Goal: Answer question/provide support: Share knowledge or assist other users

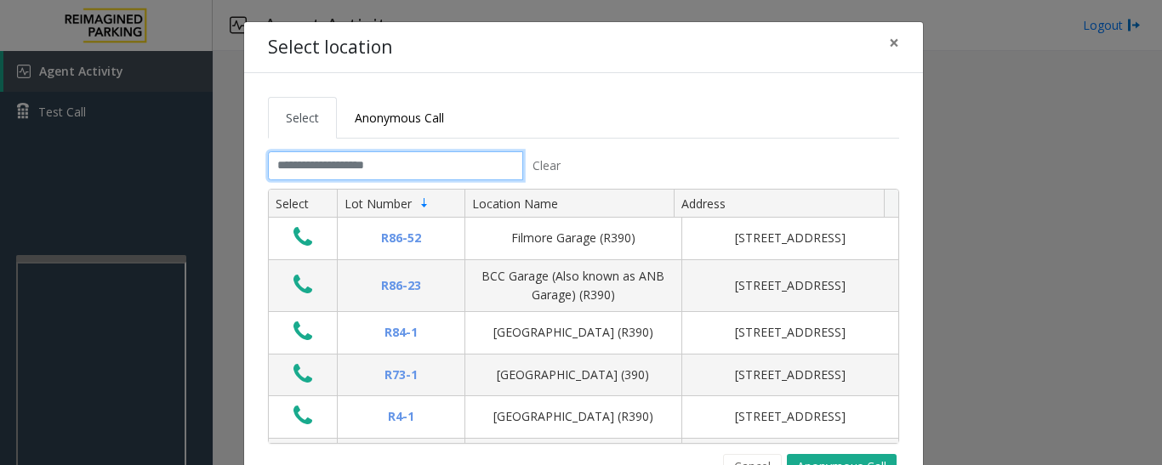
click at [465, 169] on input "text" at bounding box center [395, 165] width 255 height 29
click at [880, 38] on button "×" at bounding box center [894, 43] width 34 height 42
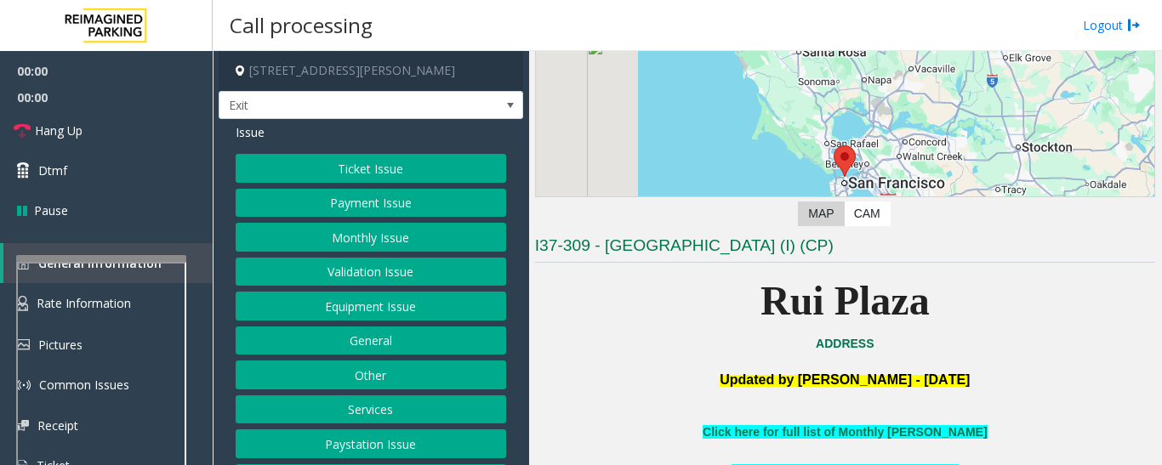
scroll to position [255, 0]
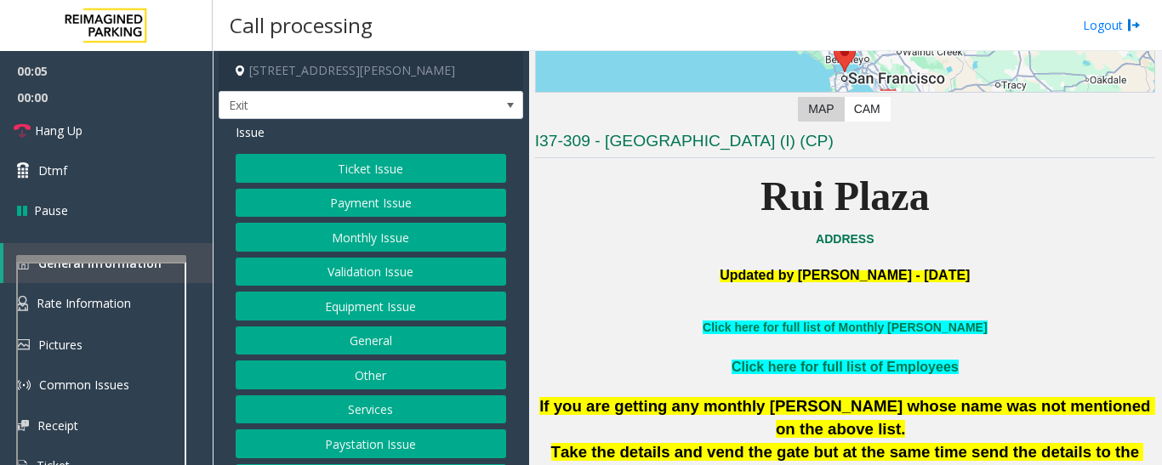
click at [366, 412] on button "Services" at bounding box center [371, 409] width 270 height 29
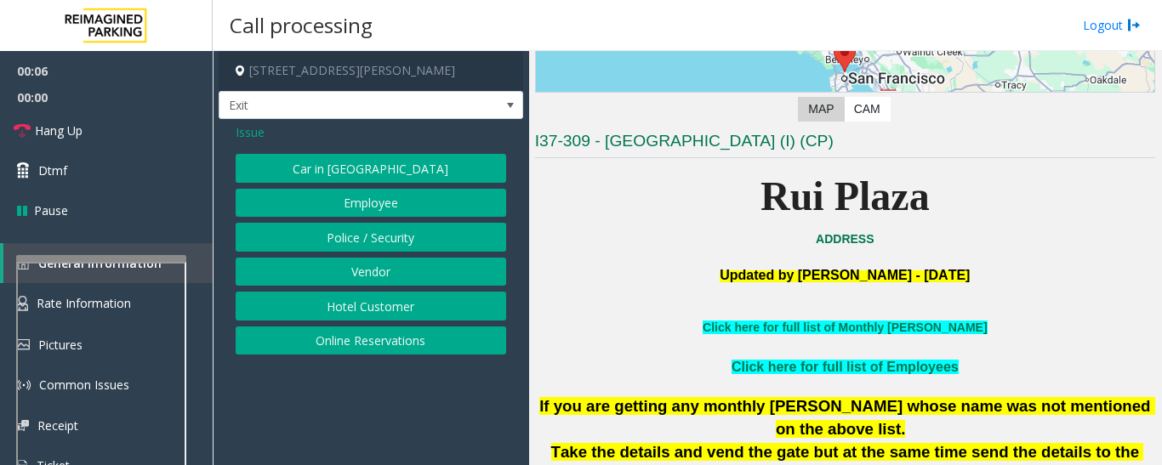
click at [366, 316] on button "Hotel Customer" at bounding box center [371, 306] width 270 height 29
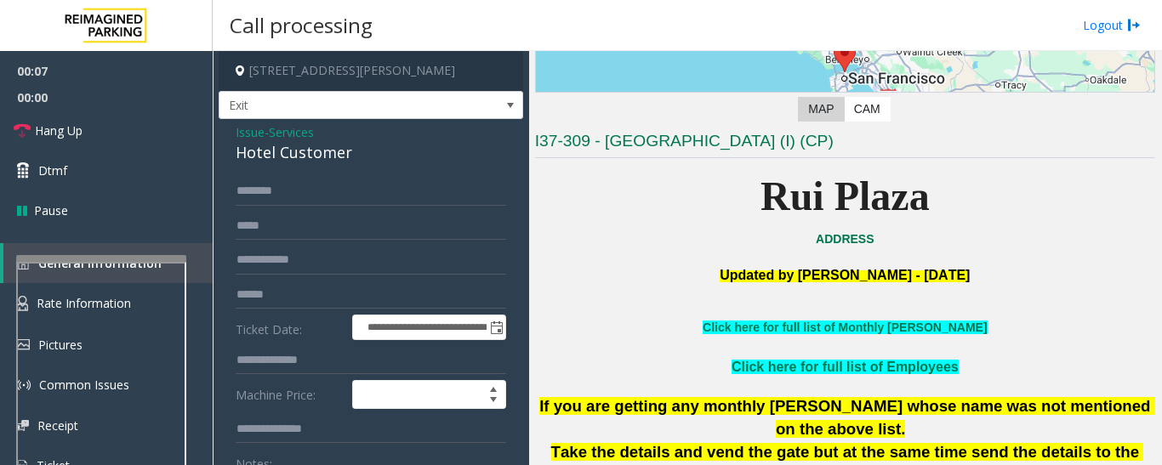
click at [276, 137] on span "Services" at bounding box center [291, 132] width 45 height 18
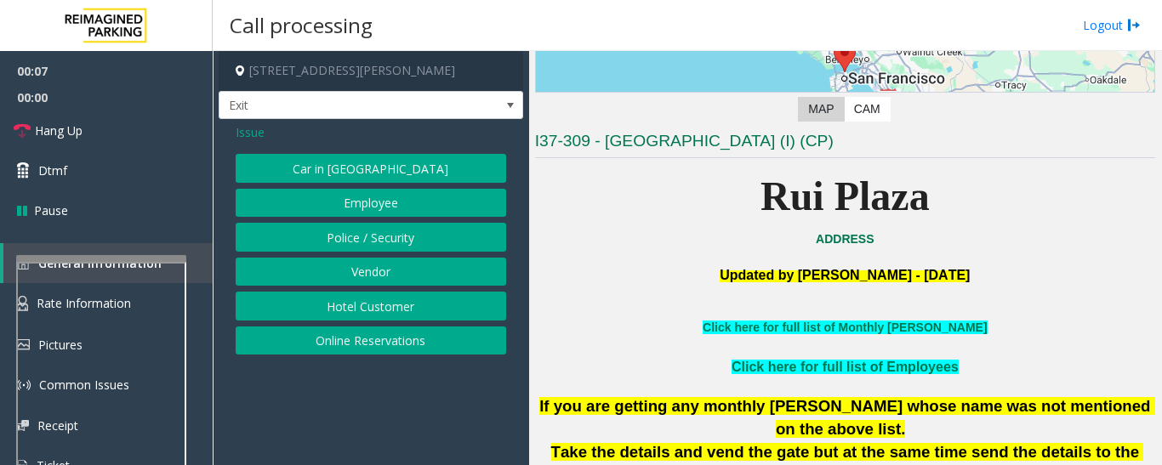
click at [343, 308] on button "Hotel Customer" at bounding box center [371, 306] width 270 height 29
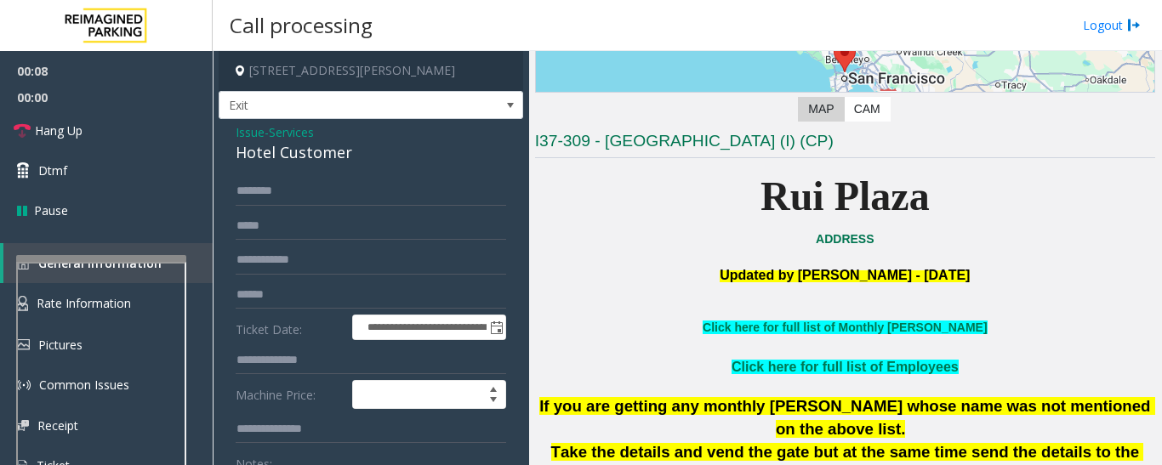
click at [321, 148] on div "Hotel Customer" at bounding box center [371, 152] width 270 height 23
copy div "Hotel Customer"
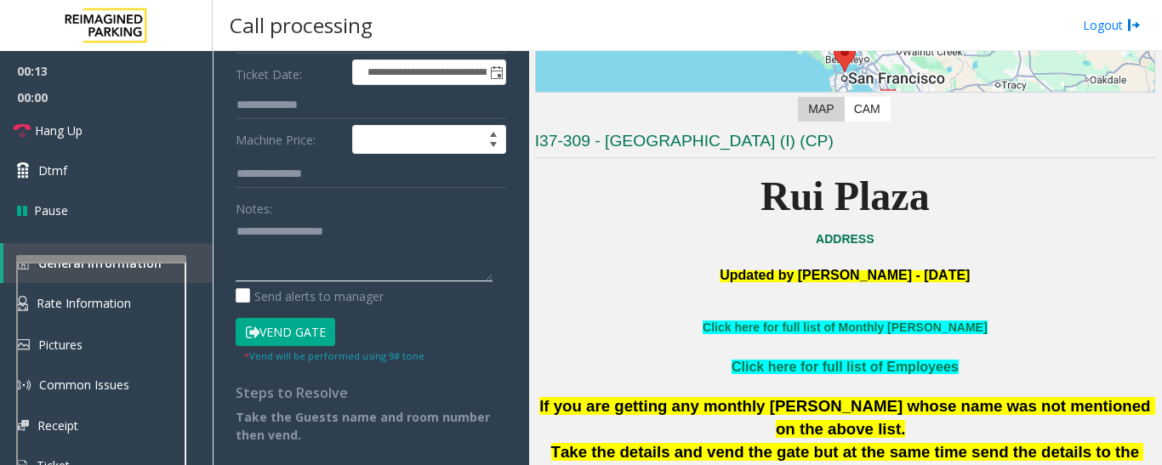
click at [344, 252] on textarea at bounding box center [364, 250] width 257 height 64
paste textarea "**********"
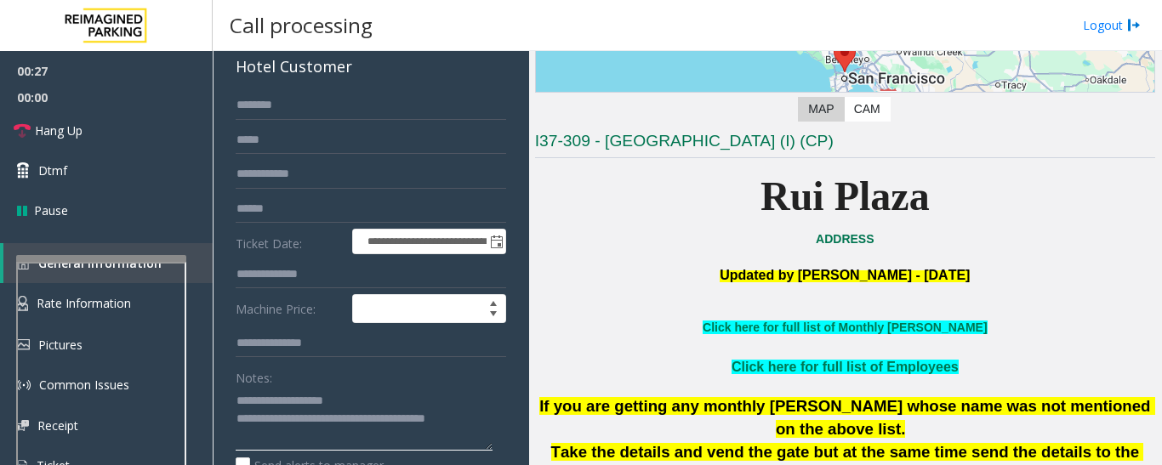
scroll to position [85, 0]
type textarea "**********"
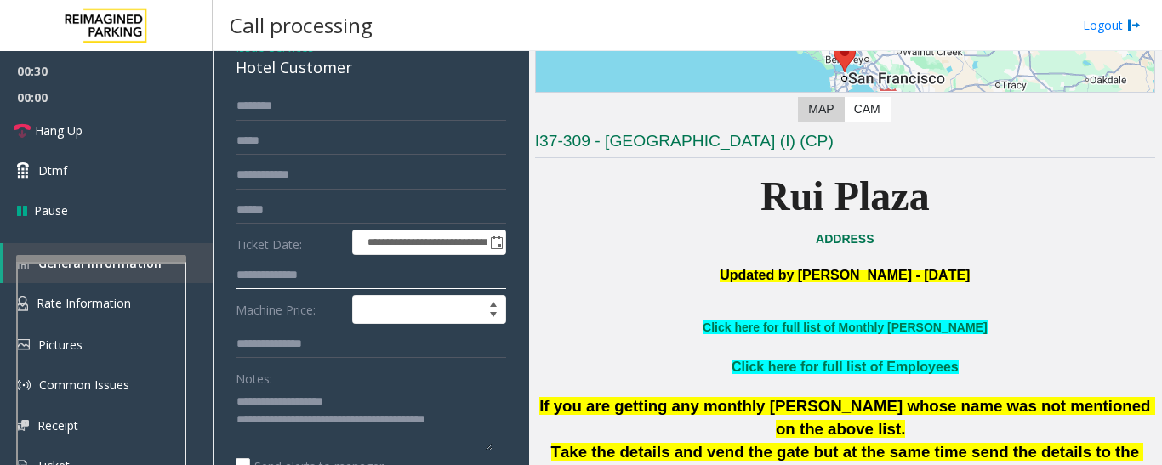
click at [286, 276] on input "text" at bounding box center [371, 275] width 270 height 29
click at [339, 280] on input "*" at bounding box center [371, 275] width 270 height 29
click at [271, 276] on input "*" at bounding box center [371, 275] width 270 height 29
type input "*"
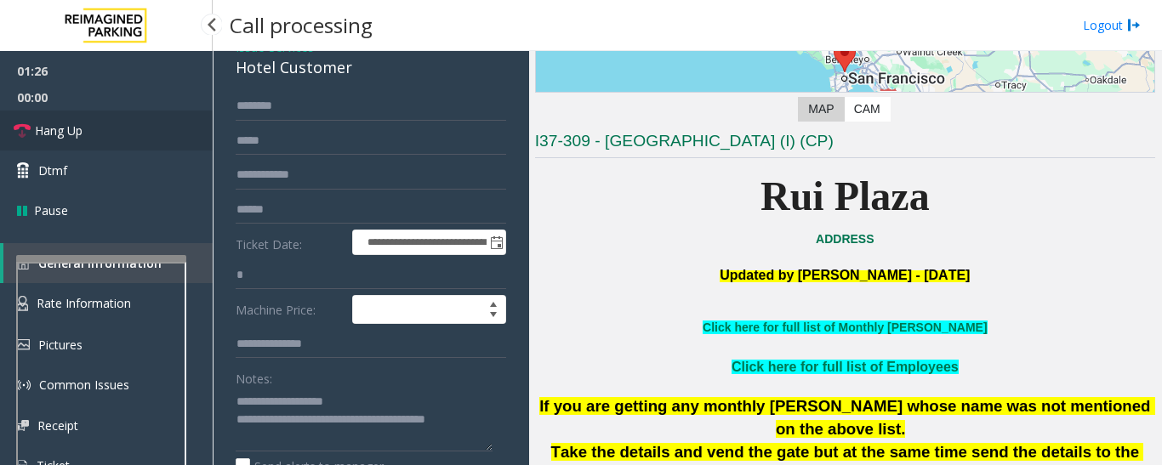
click at [37, 130] on span "Hang Up" at bounding box center [59, 131] width 48 height 18
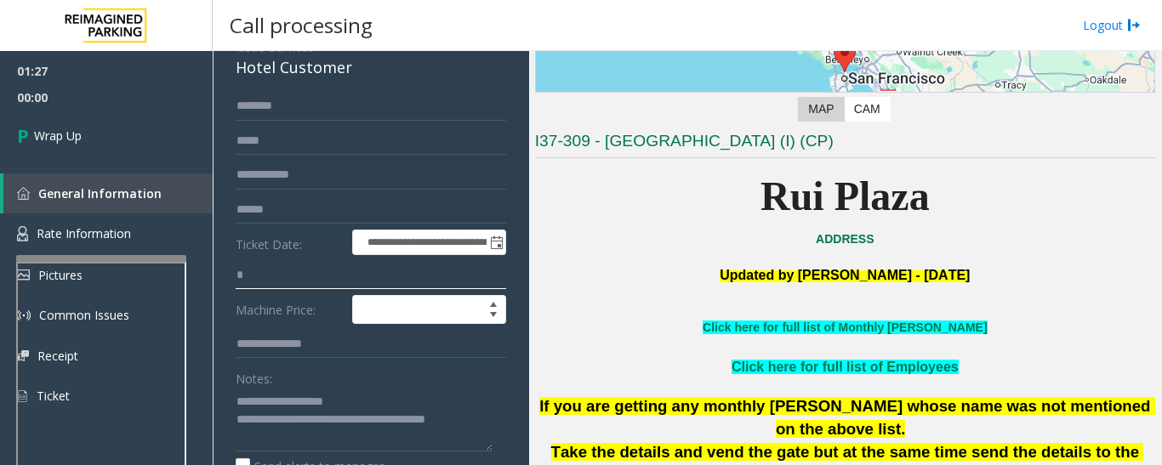
click at [266, 285] on input "*" at bounding box center [371, 275] width 270 height 29
drag, startPoint x: 296, startPoint y: 412, endPoint x: 354, endPoint y: 445, distance: 66.2
click at [354, 445] on textarea at bounding box center [364, 420] width 257 height 64
paste textarea "**********"
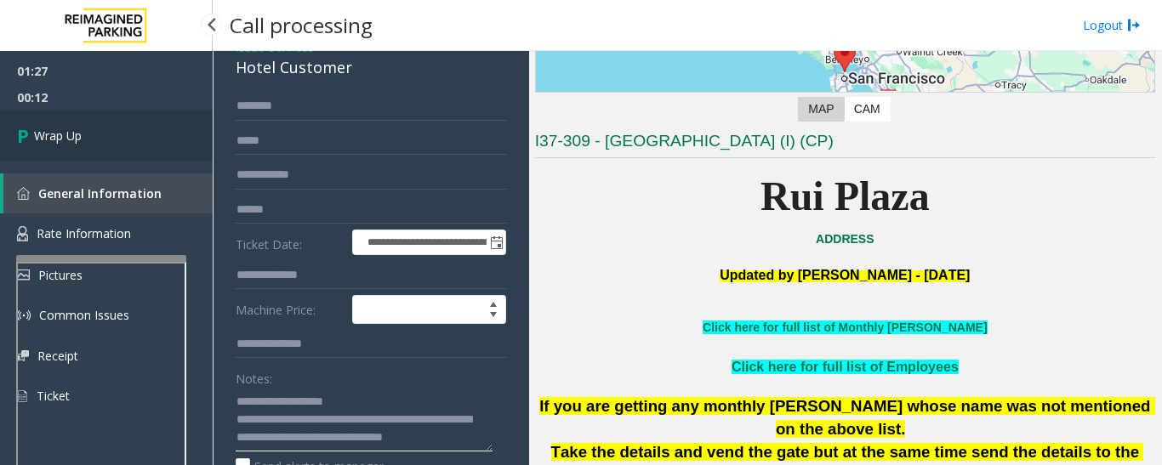
type textarea "**********"
click at [73, 152] on link "Wrap Up" at bounding box center [106, 136] width 213 height 50
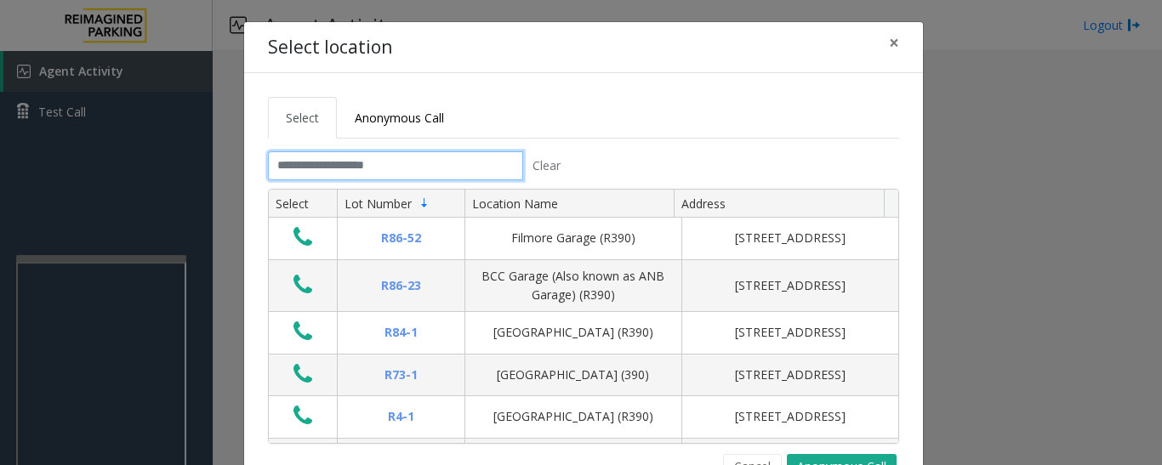
click at [401, 164] on input "text" at bounding box center [395, 165] width 255 height 29
click at [447, 156] on input "text" at bounding box center [395, 165] width 255 height 29
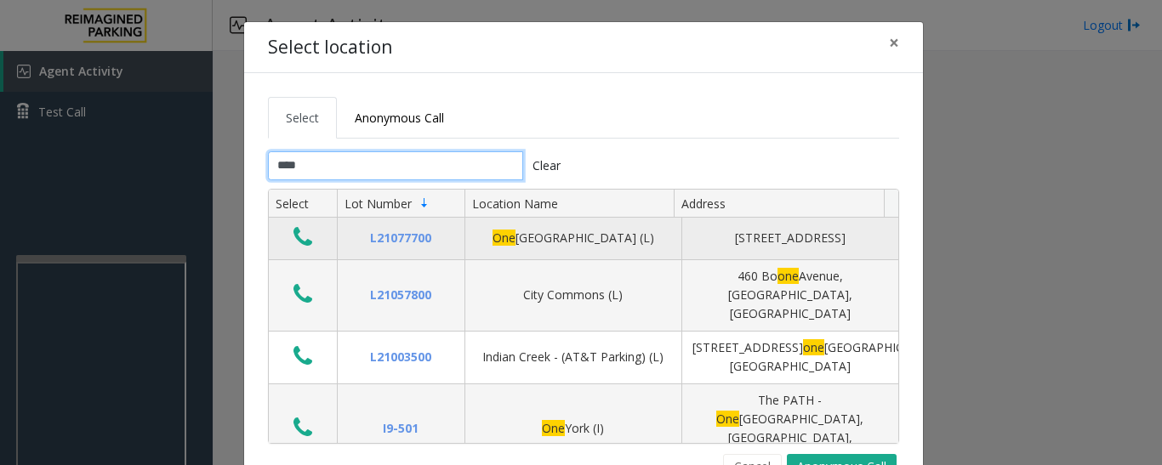
type input "***"
click at [293, 245] on icon "Data table" at bounding box center [302, 237] width 19 height 24
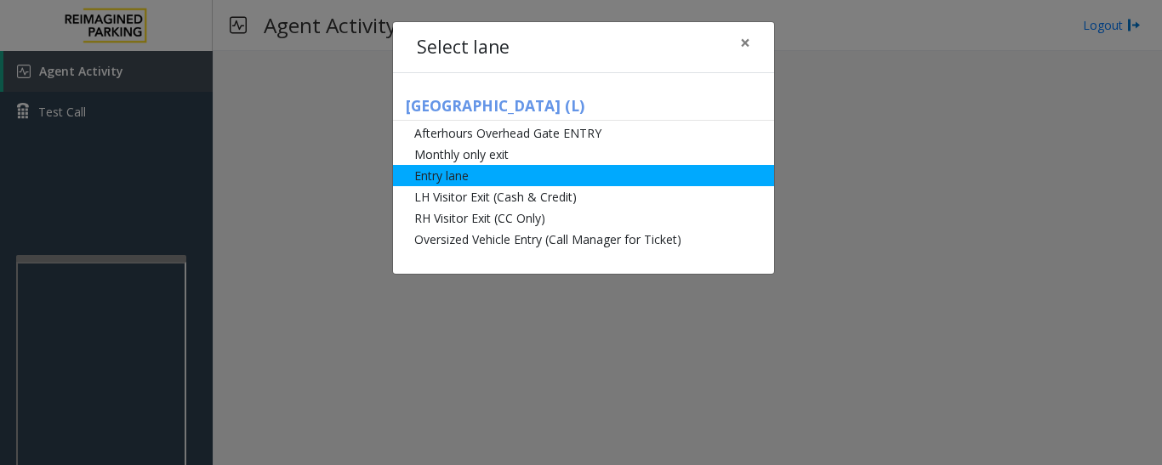
click at [537, 173] on li "Entry lane" at bounding box center [583, 175] width 381 height 21
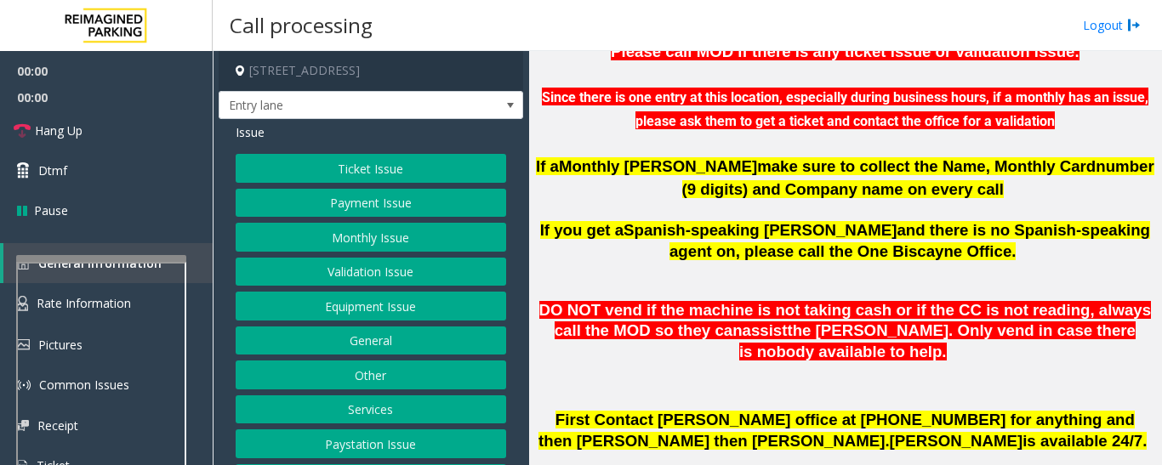
scroll to position [765, 0]
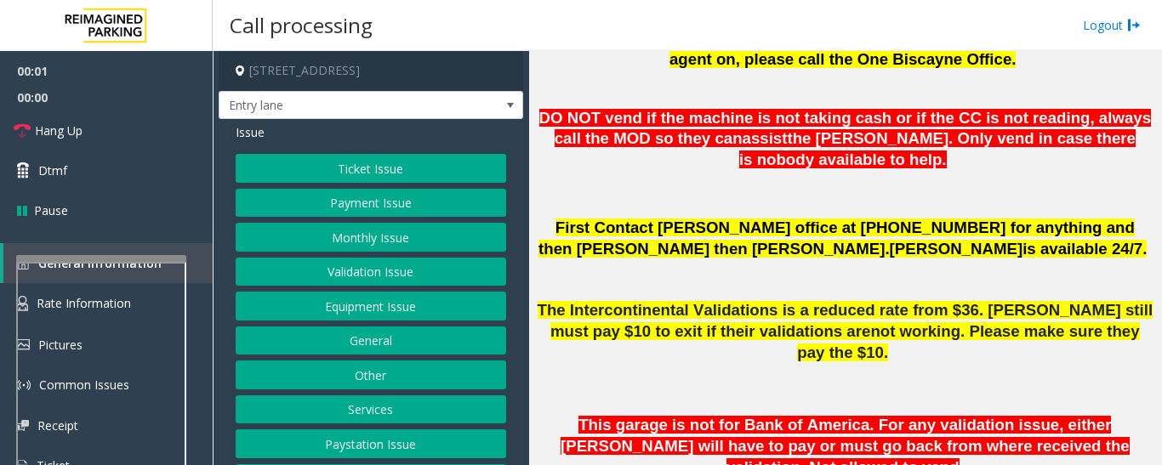
click at [366, 229] on button "Monthly Issue" at bounding box center [371, 237] width 270 height 29
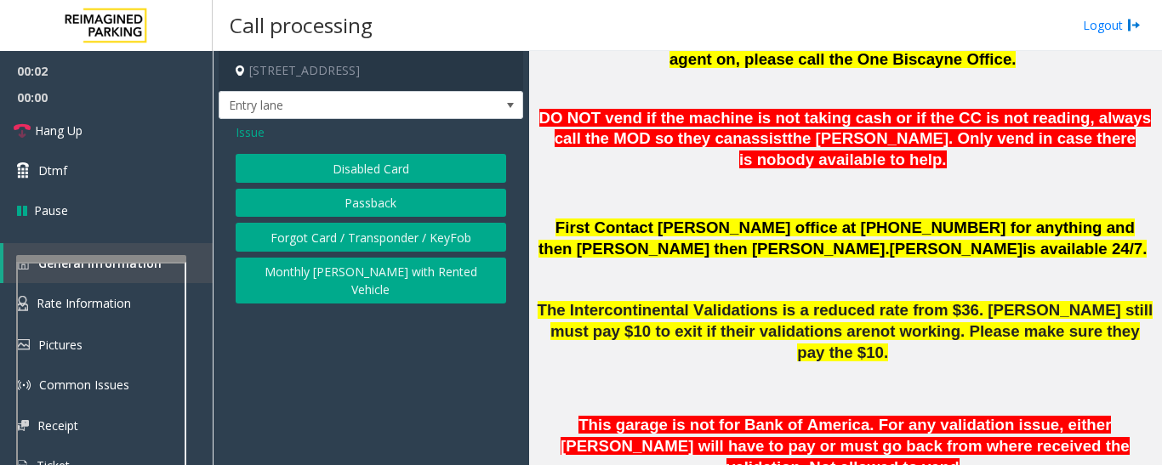
click at [365, 170] on button "Disabled Card" at bounding box center [371, 168] width 270 height 29
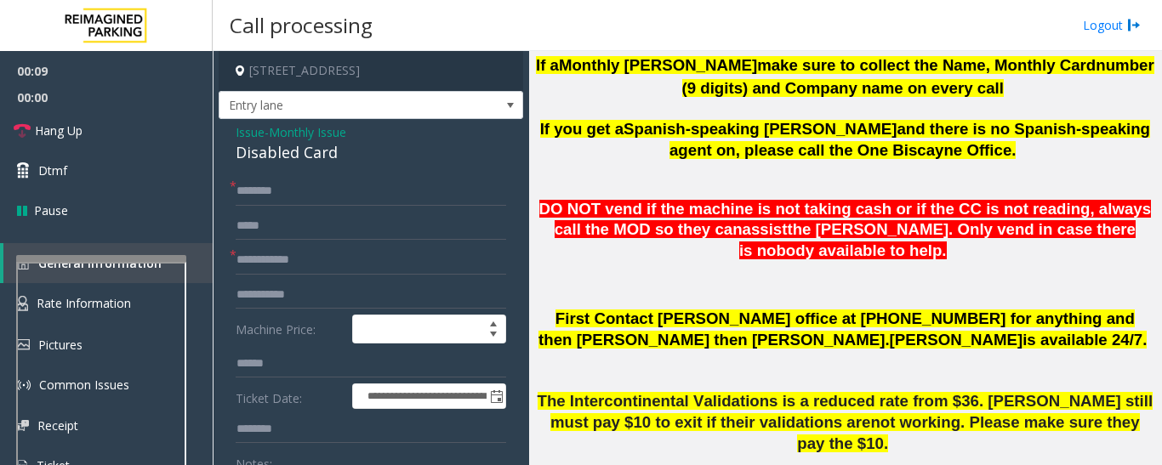
scroll to position [680, 0]
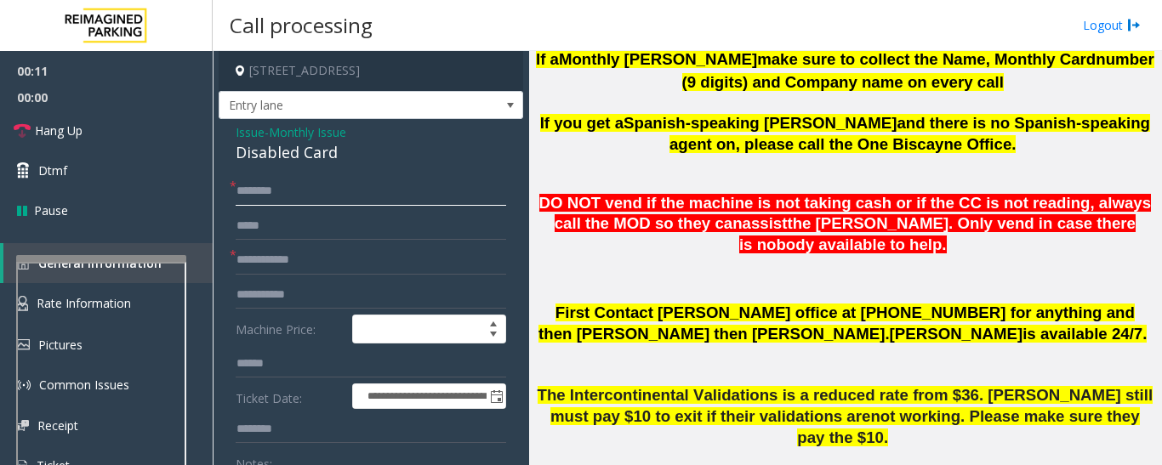
click at [344, 180] on input "text" at bounding box center [371, 191] width 270 height 29
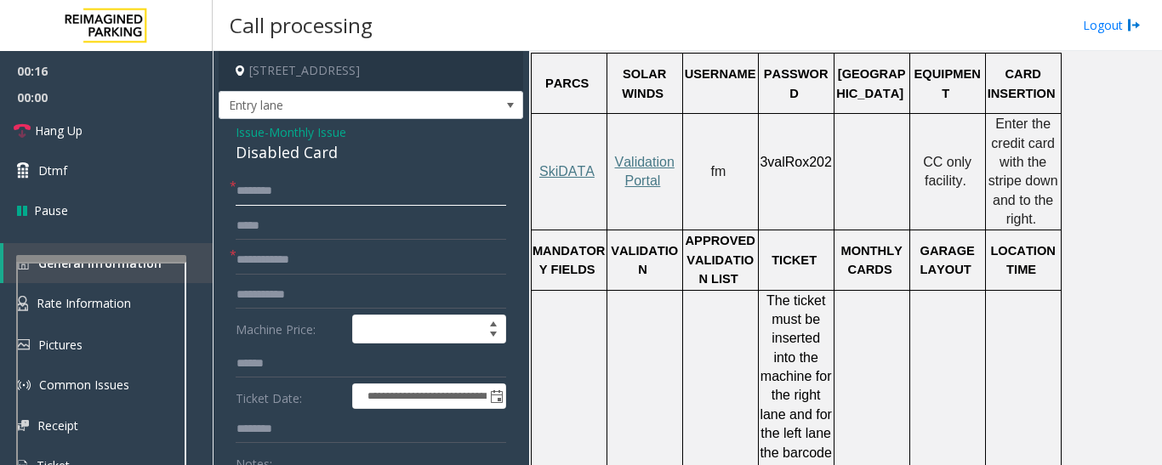
scroll to position [1276, 0]
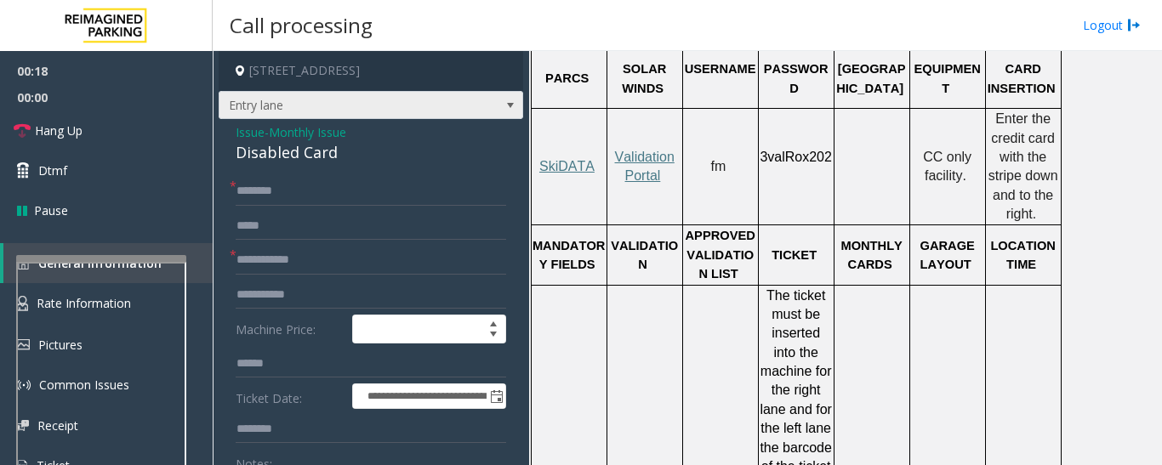
click at [429, 106] on span "Entry lane" at bounding box center [340, 105] width 242 height 27
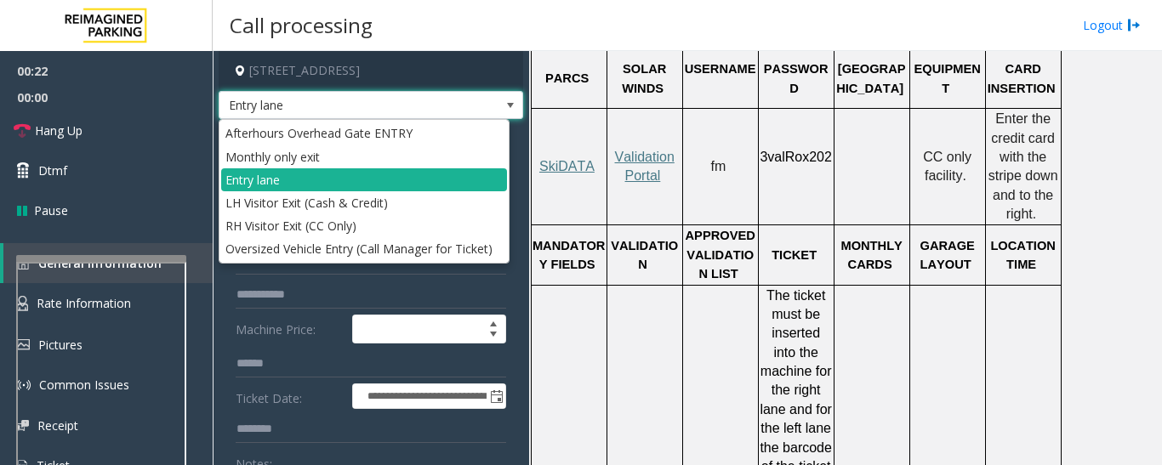
click at [429, 106] on span "Entry lane" at bounding box center [340, 105] width 242 height 27
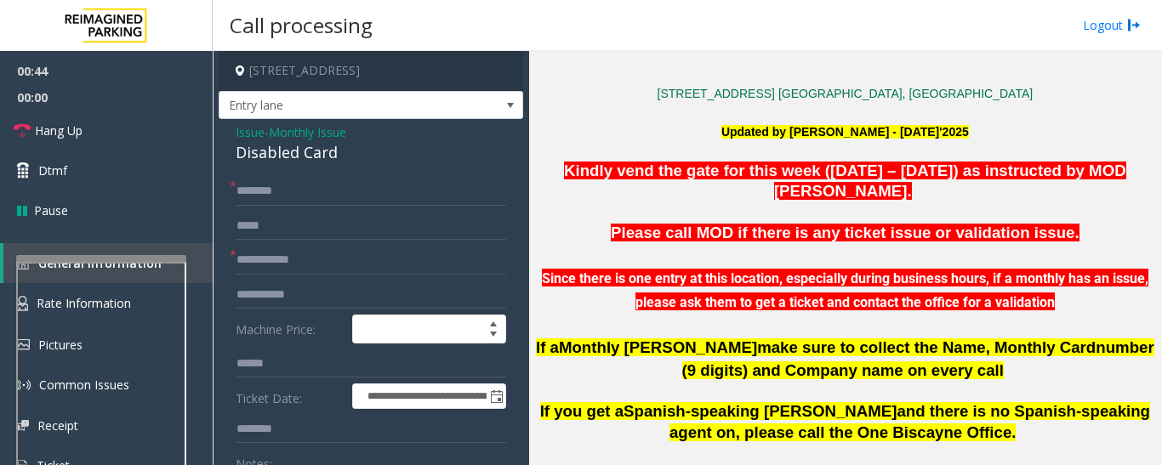
scroll to position [2204, 0]
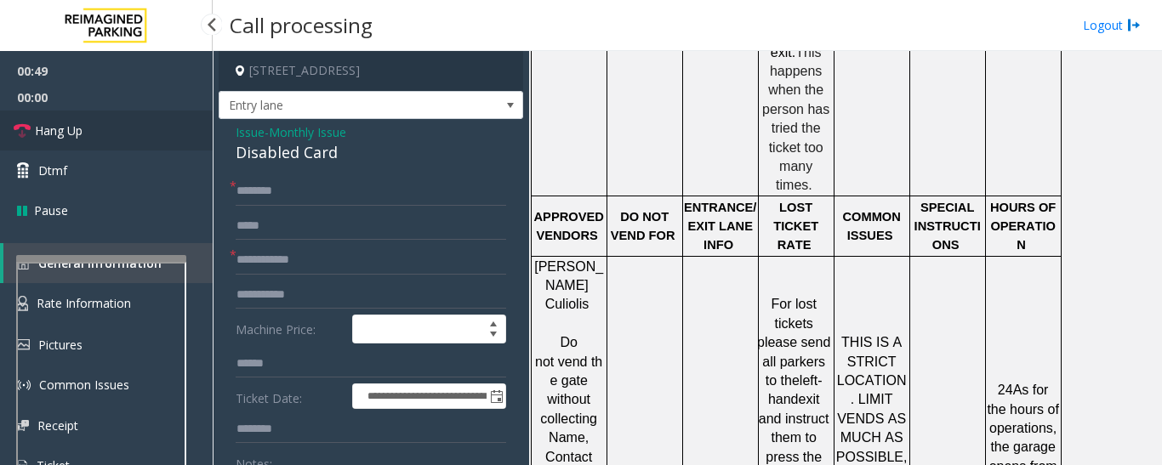
click at [65, 141] on link "Hang Up" at bounding box center [106, 131] width 213 height 40
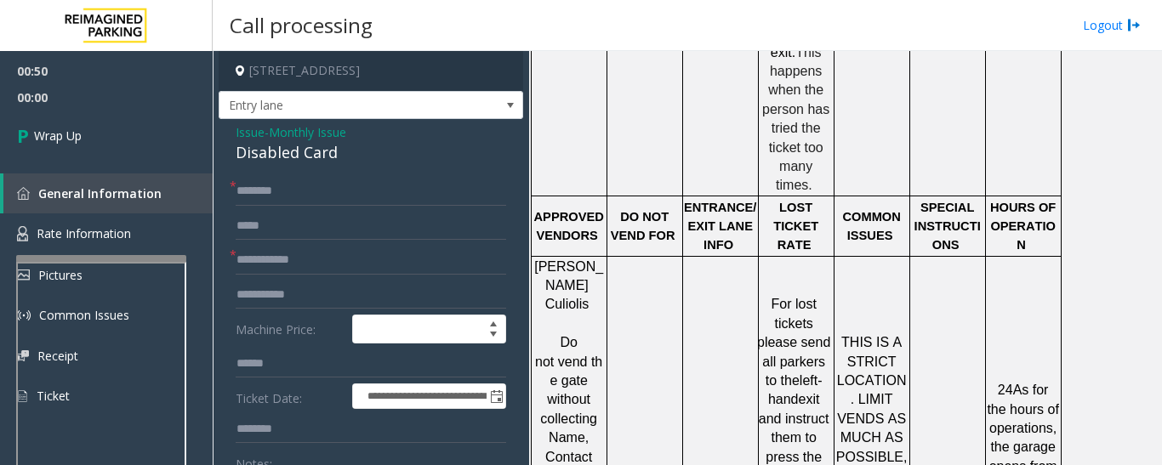
click at [259, 145] on div "Disabled Card" at bounding box center [371, 152] width 270 height 23
click at [264, 136] on div "Issue - Monthly Issue Disabled Card" at bounding box center [371, 143] width 270 height 41
click at [264, 141] on div "Disabled Card" at bounding box center [371, 152] width 270 height 23
click at [260, 138] on span "Issue" at bounding box center [250, 132] width 29 height 18
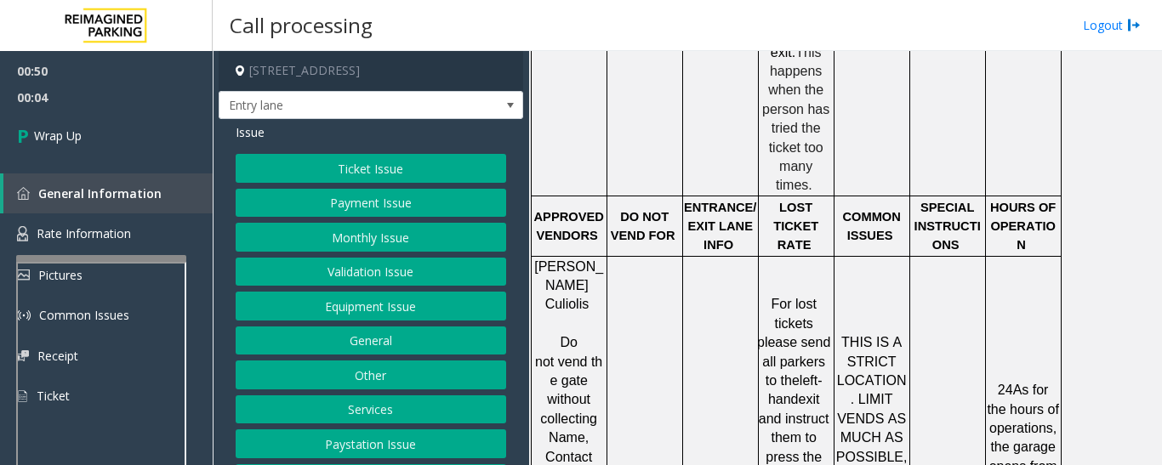
click at [423, 305] on button "Equipment Issue" at bounding box center [371, 306] width 270 height 29
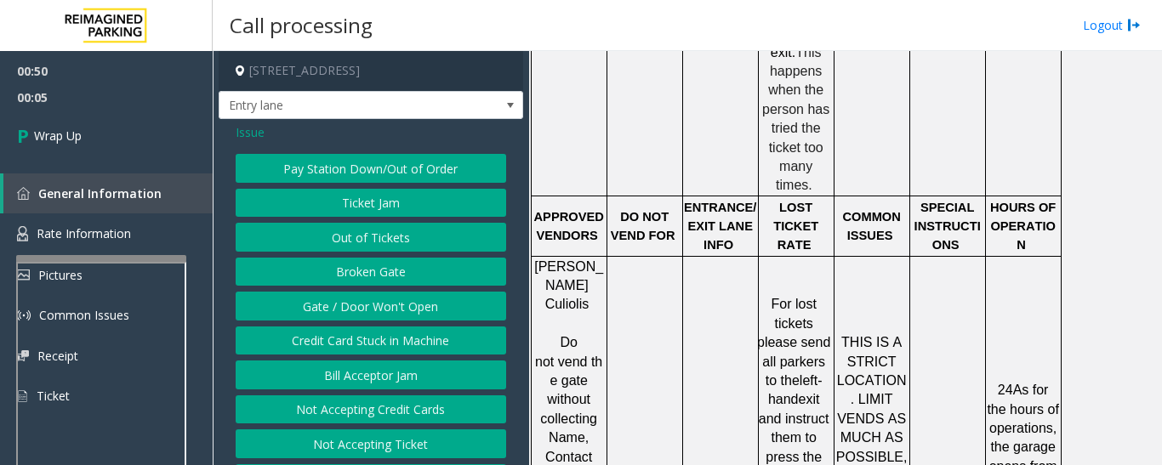
click at [404, 305] on button "Gate / Door Won't Open" at bounding box center [371, 306] width 270 height 29
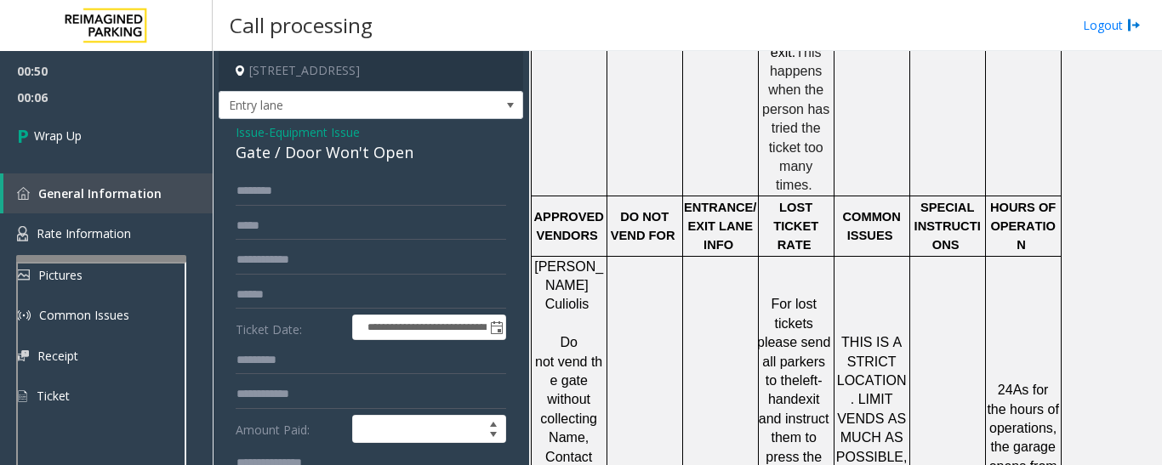
click at [268, 141] on div "Gate / Door Won't Open" at bounding box center [371, 152] width 270 height 23
copy div "Gate / Door Won't Open"
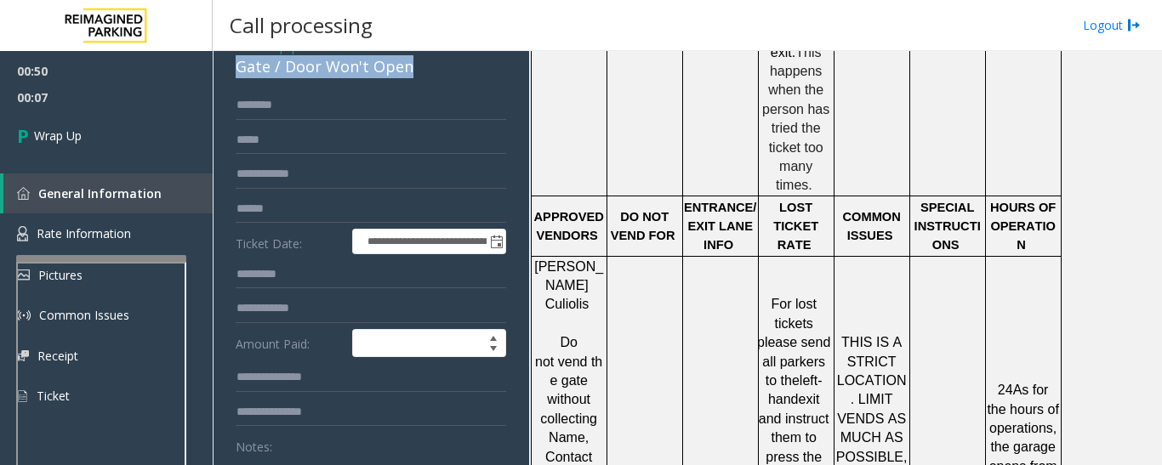
scroll to position [340, 0]
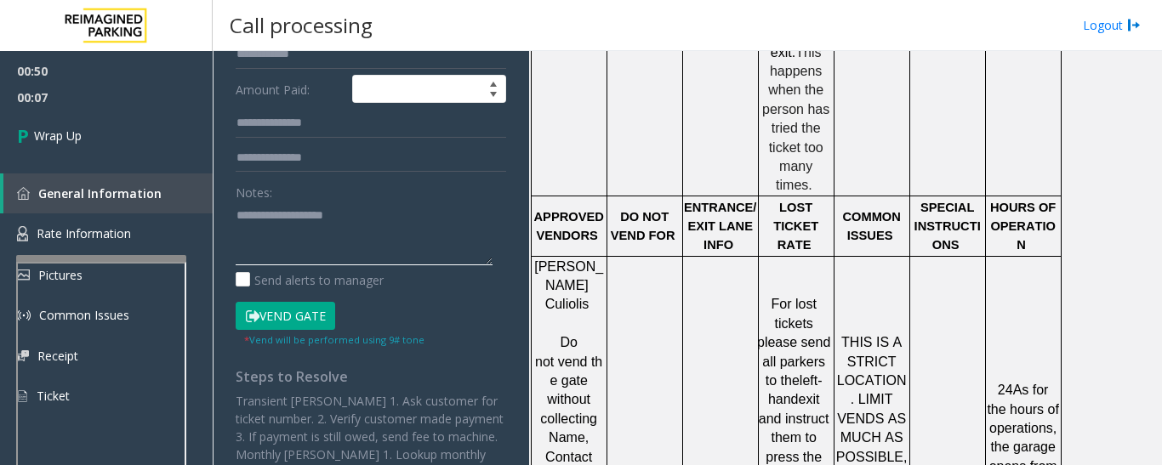
click at [281, 242] on textarea at bounding box center [364, 234] width 257 height 64
paste textarea "**********"
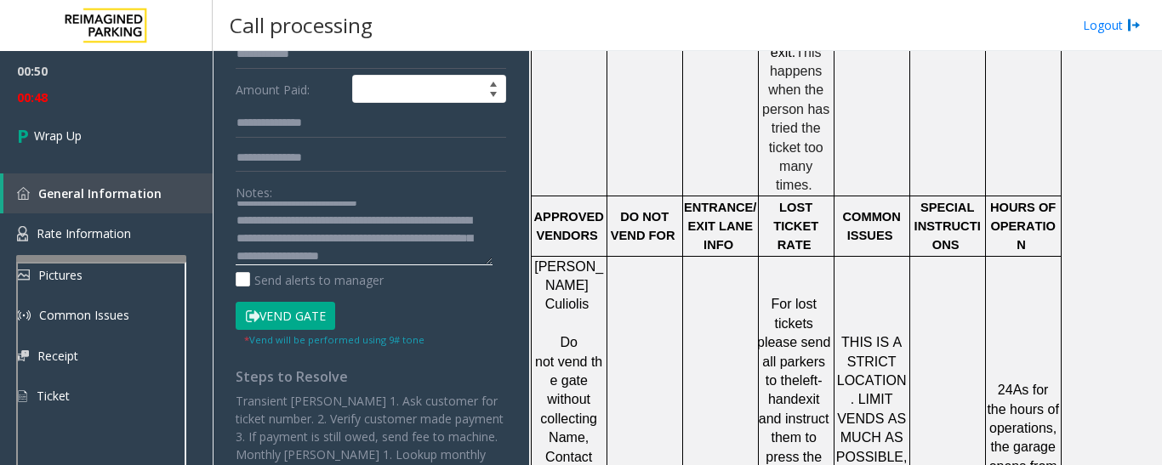
scroll to position [31, 0]
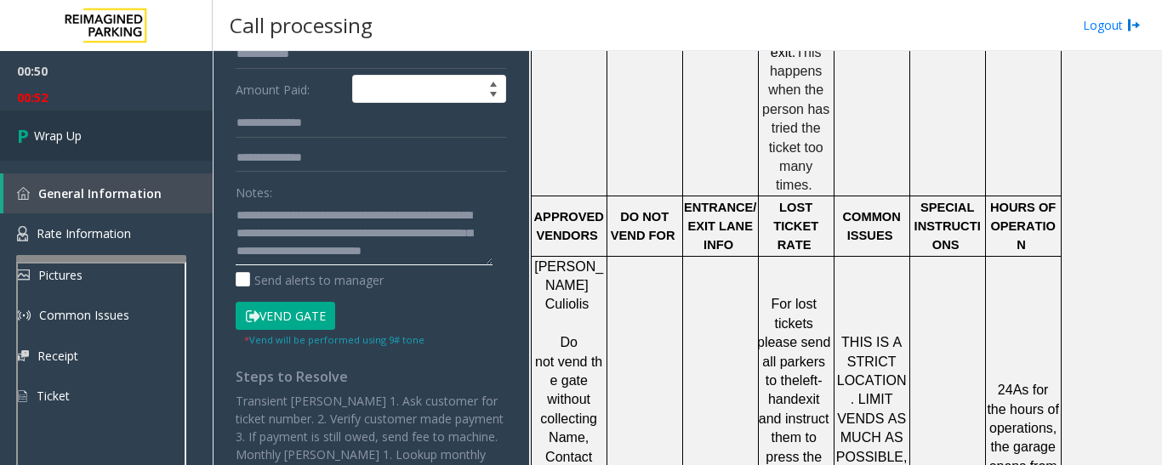
type textarea "**********"
click at [170, 118] on link "Wrap Up" at bounding box center [106, 136] width 213 height 50
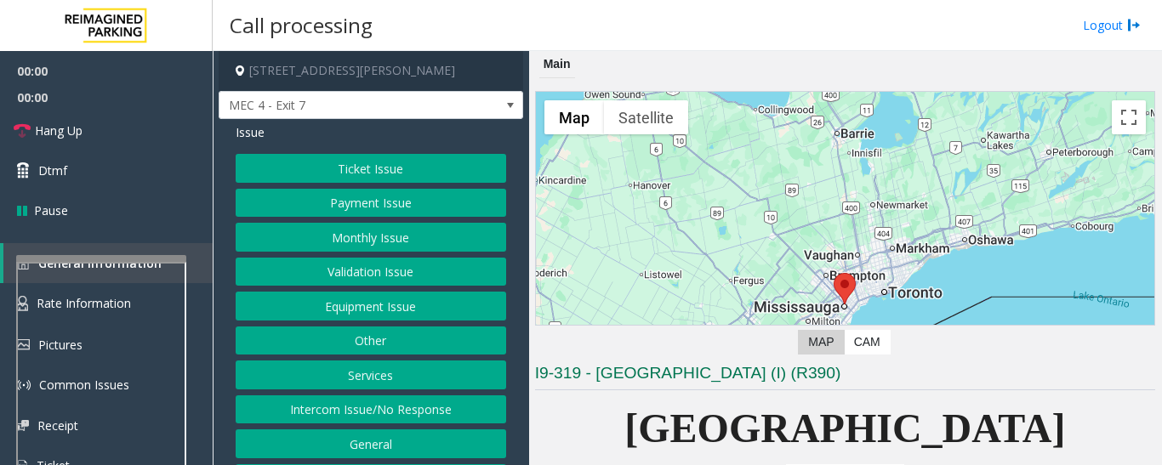
scroll to position [340, 0]
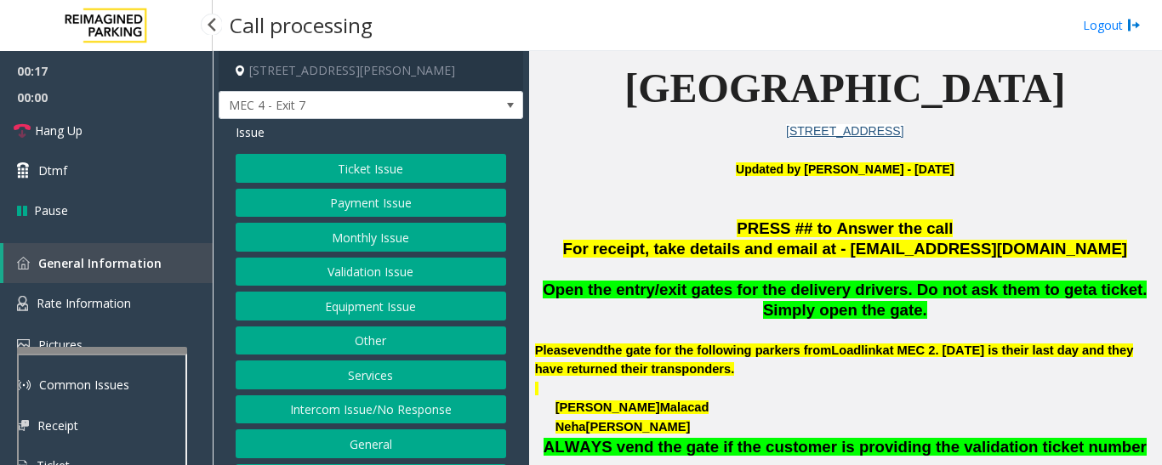
click at [104, 347] on div at bounding box center [102, 350] width 170 height 7
click at [138, 287] on link "Rate Information" at bounding box center [106, 304] width 213 height 42
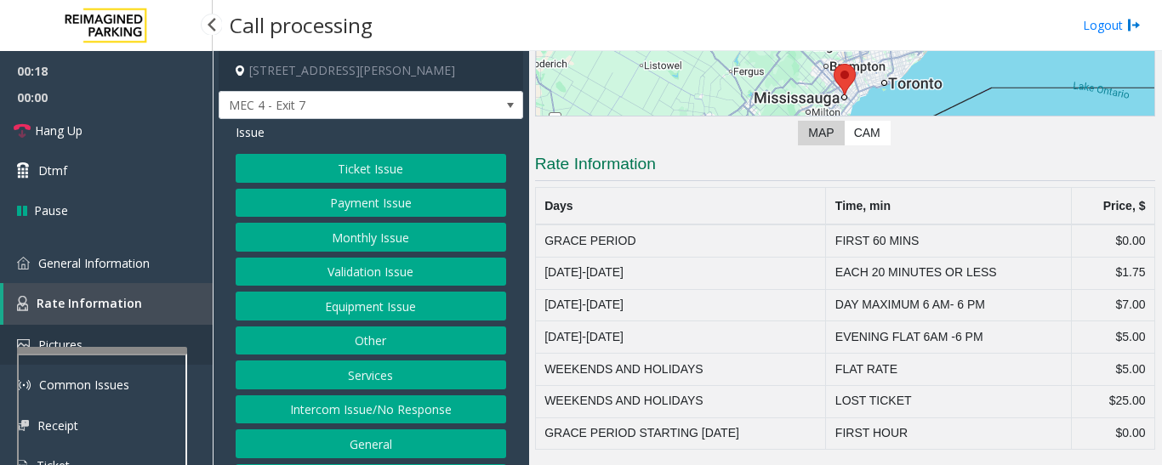
scroll to position [209, 0]
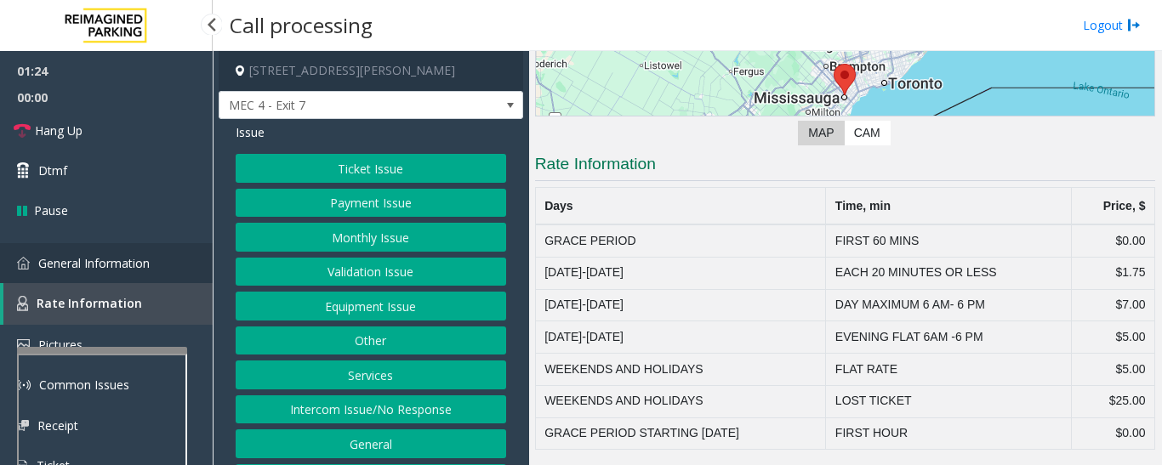
click at [113, 262] on span "General Information" at bounding box center [93, 263] width 111 height 16
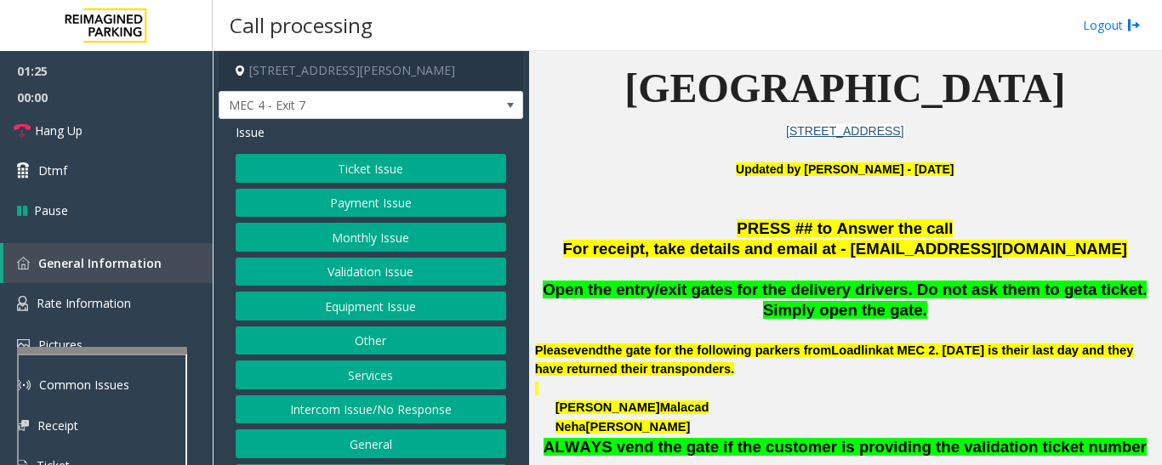
click at [305, 166] on button "Ticket Issue" at bounding box center [371, 168] width 270 height 29
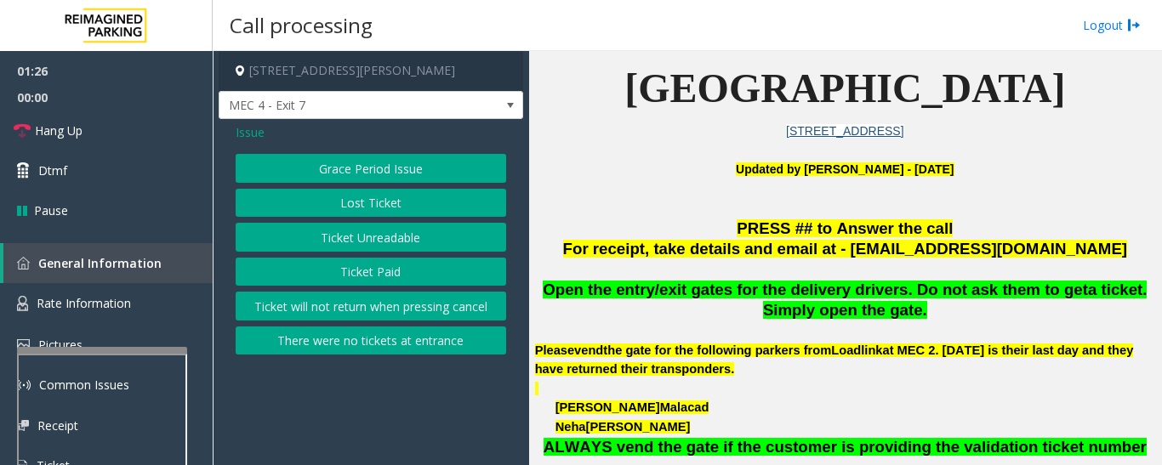
click at [332, 239] on button "Ticket Unreadable" at bounding box center [371, 237] width 270 height 29
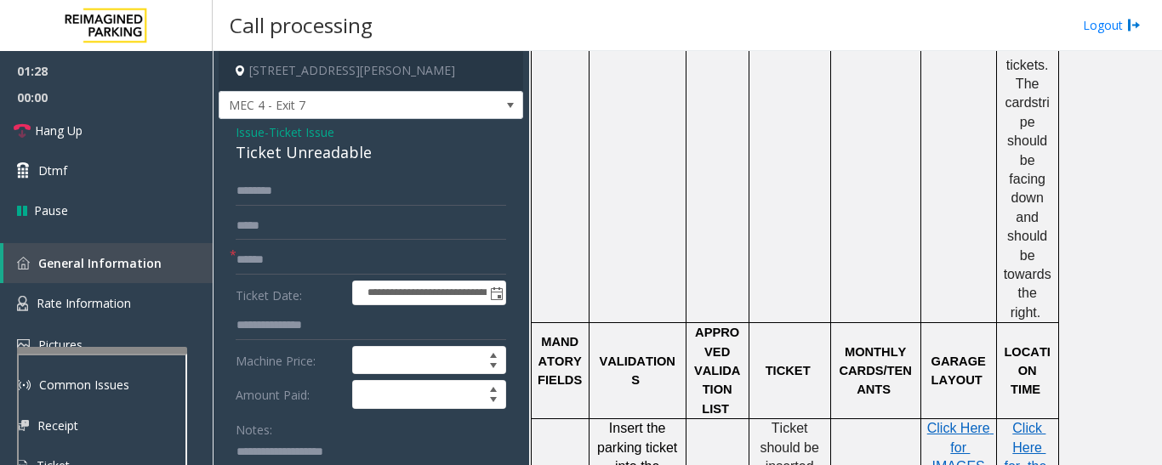
scroll to position [1531, 0]
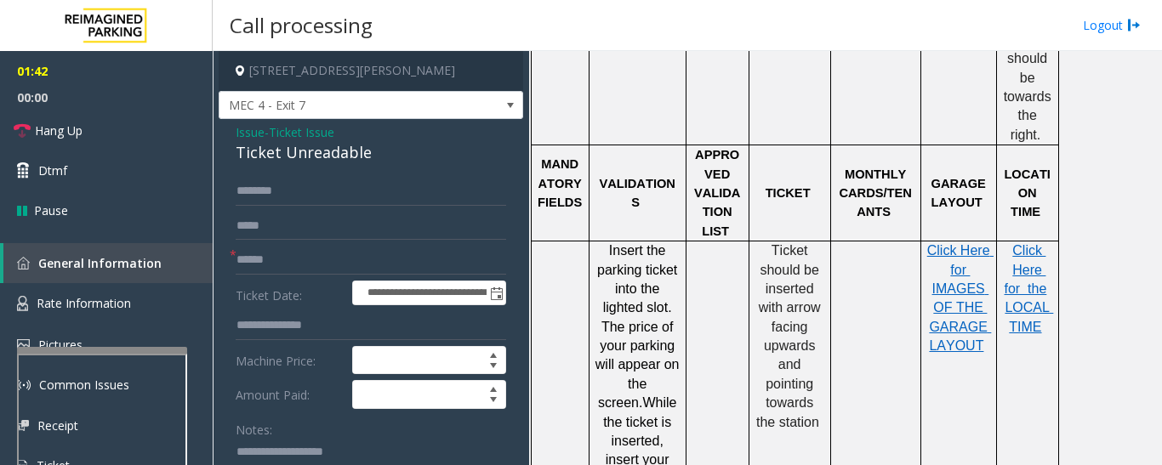
click at [352, 156] on div "Ticket Unreadable" at bounding box center [371, 152] width 270 height 23
copy div "Ticket Unreadable"
click at [337, 440] on textarea at bounding box center [364, 471] width 257 height 64
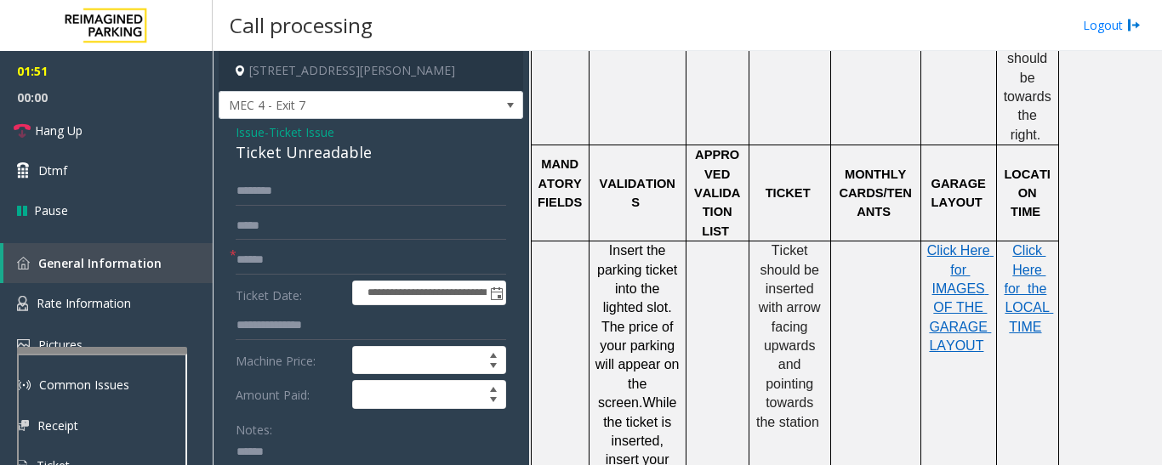
paste textarea "**********"
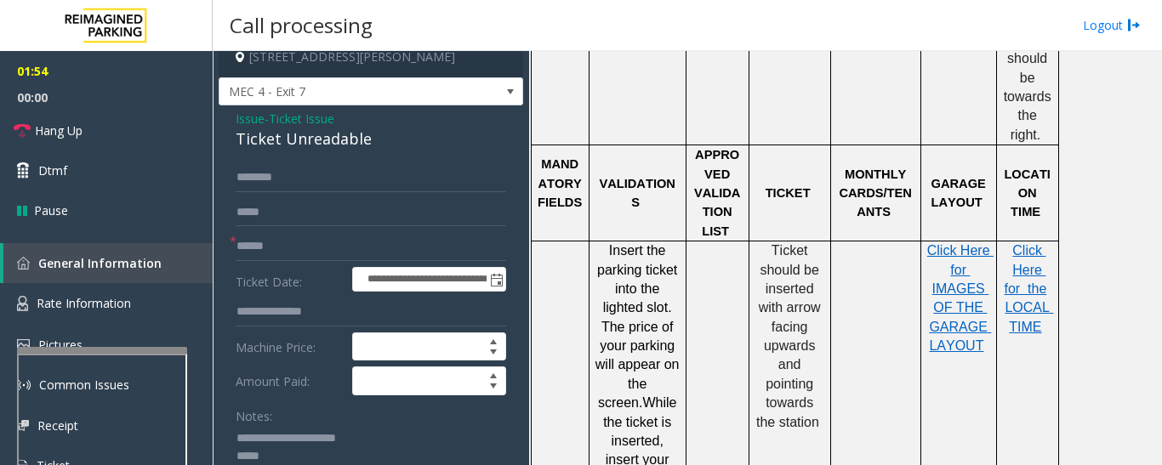
type textarea "**********"
click at [372, 240] on input "text" at bounding box center [371, 246] width 270 height 29
type input "********"
click at [345, 169] on input "text" at bounding box center [371, 177] width 270 height 29
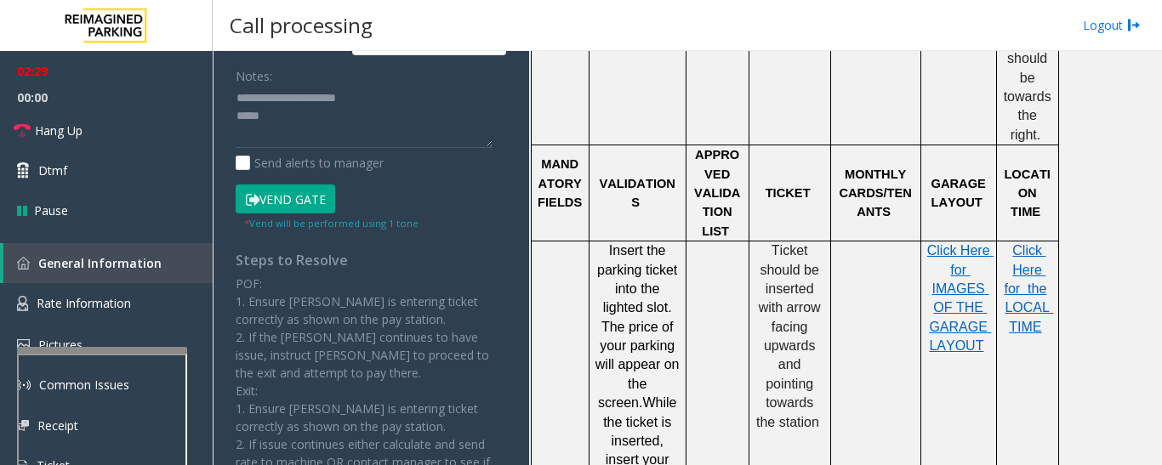
type input "*****"
click at [303, 207] on button "Vend Gate" at bounding box center [285, 199] width 99 height 29
click at [337, 127] on textarea at bounding box center [364, 117] width 257 height 64
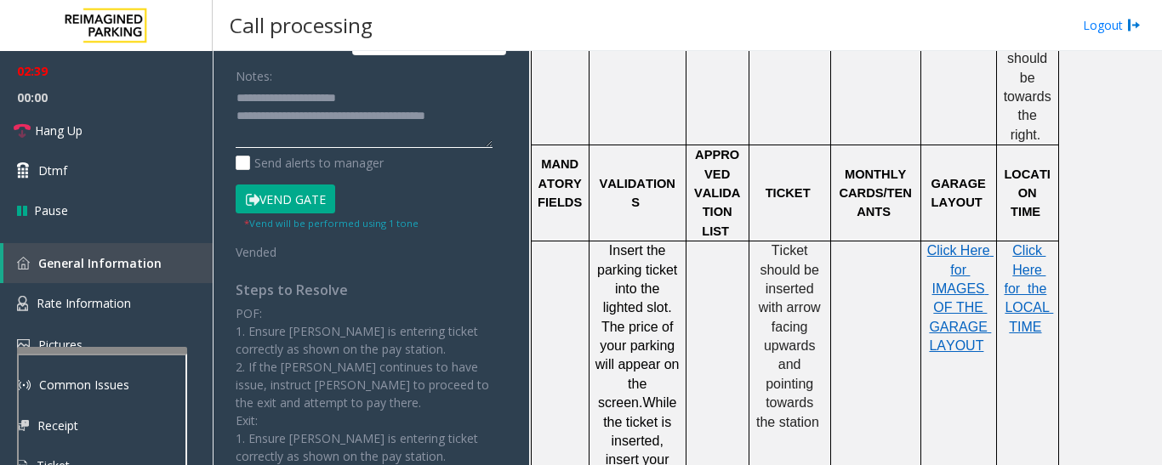
click at [325, 131] on textarea at bounding box center [364, 117] width 257 height 64
type textarea "**********"
click at [52, 128] on span "Hang Up" at bounding box center [59, 131] width 48 height 18
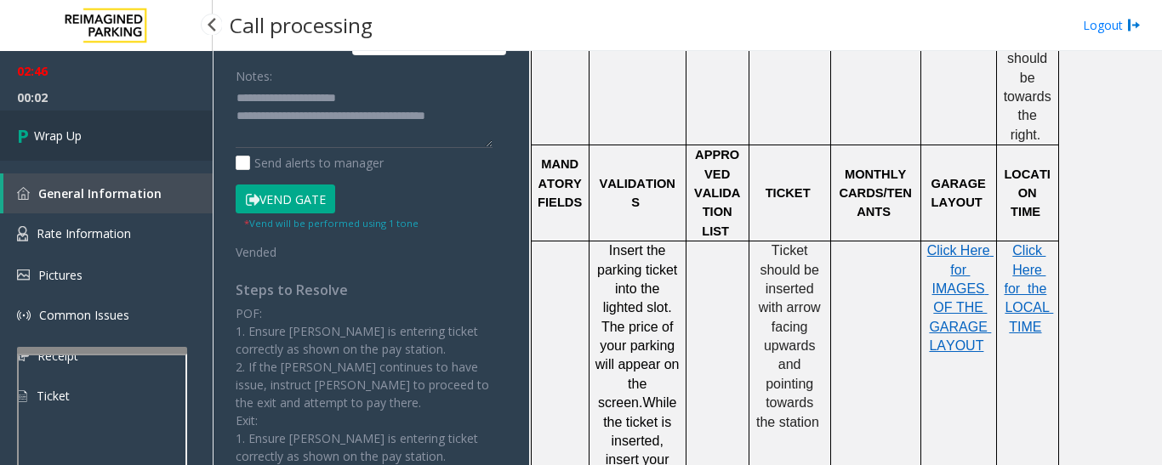
click at [72, 125] on link "Wrap Up" at bounding box center [106, 136] width 213 height 50
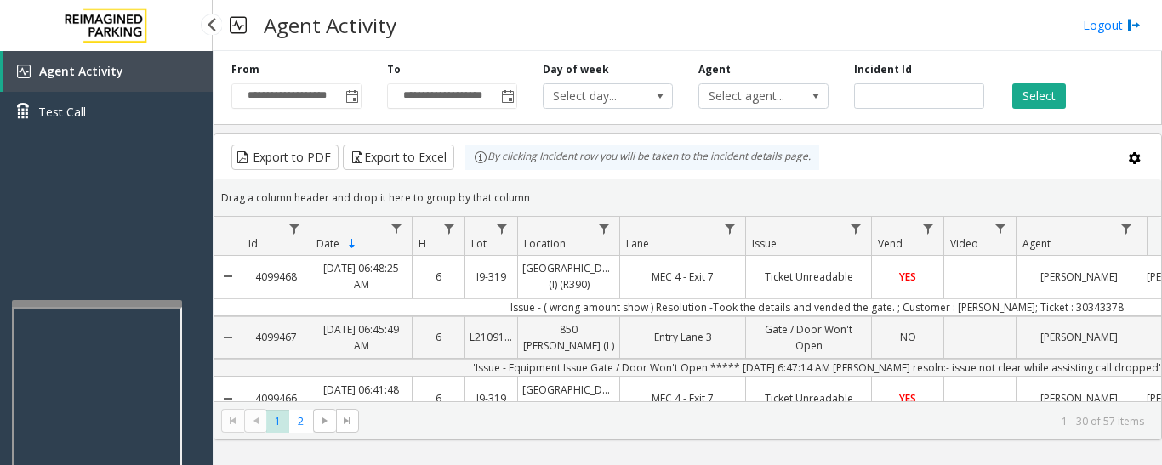
click at [135, 285] on app-root "**********" at bounding box center [581, 232] width 1162 height 465
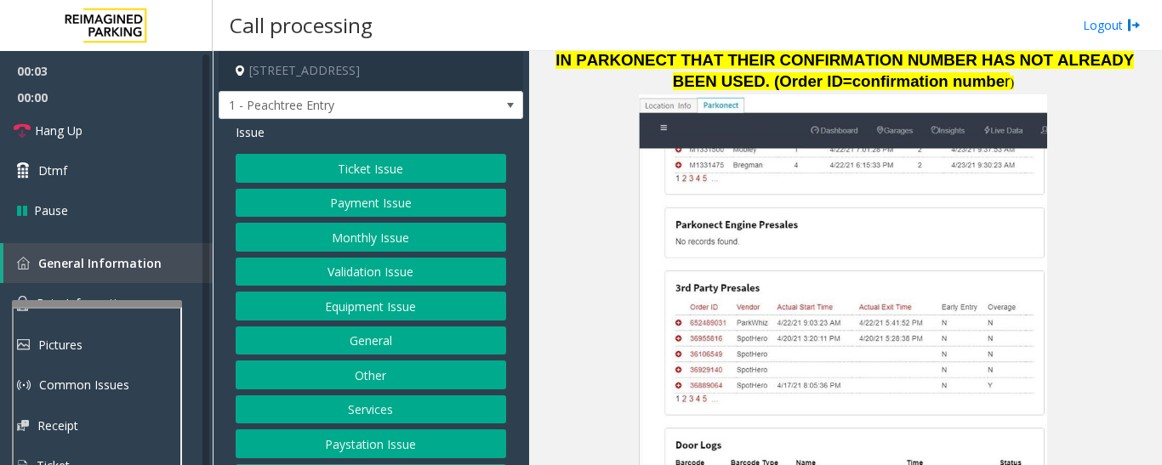
scroll to position [2721, 0]
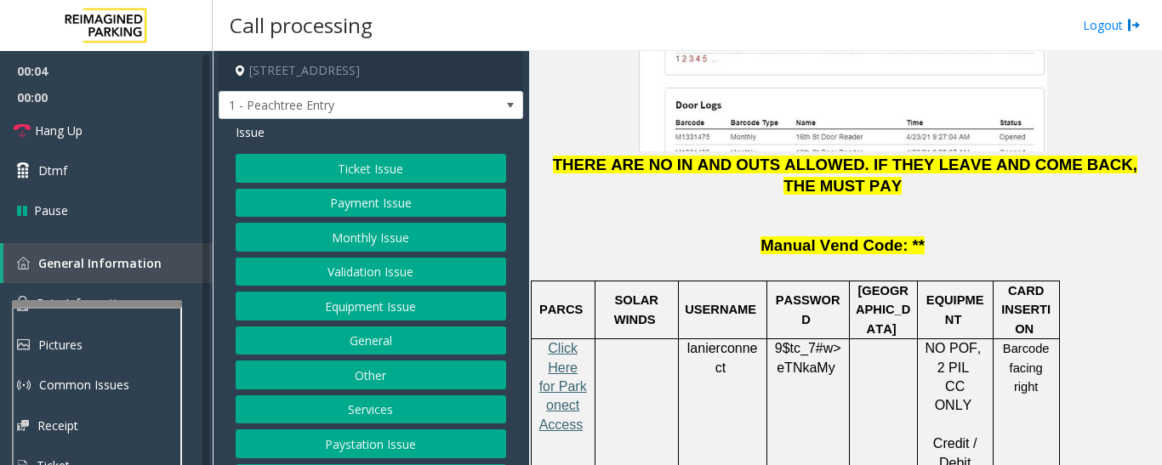
click at [560, 341] on span "Click Here for Parkonect Access" at bounding box center [563, 386] width 48 height 91
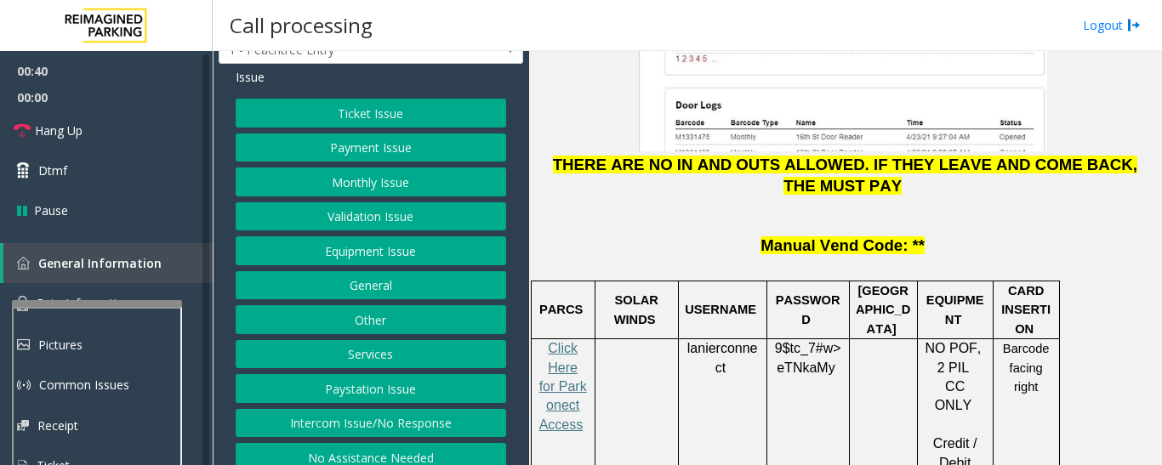
scroll to position [85, 0]
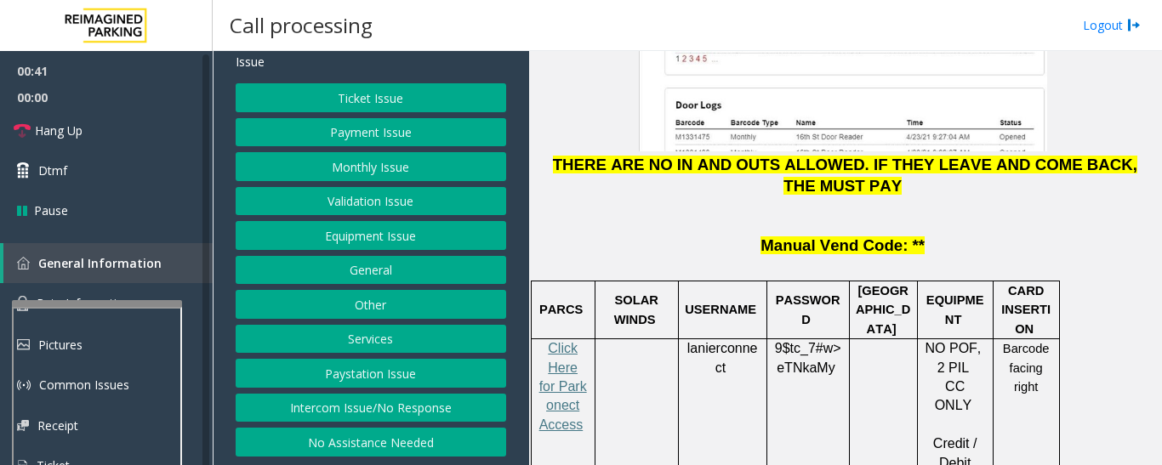
click at [404, 415] on button "Intercom Issue/No Response" at bounding box center [371, 408] width 270 height 29
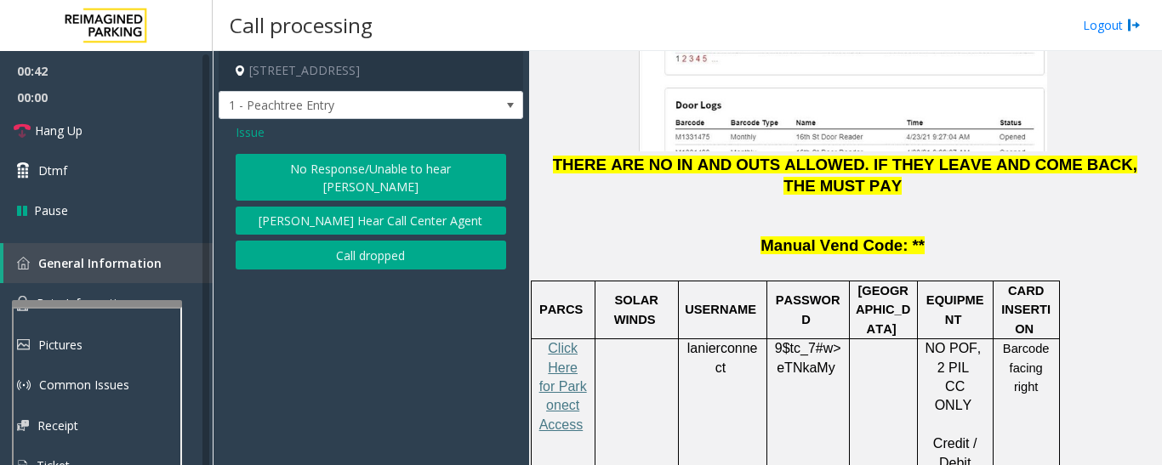
click at [360, 155] on button "No Response/Unable to hear [PERSON_NAME]" at bounding box center [371, 177] width 270 height 47
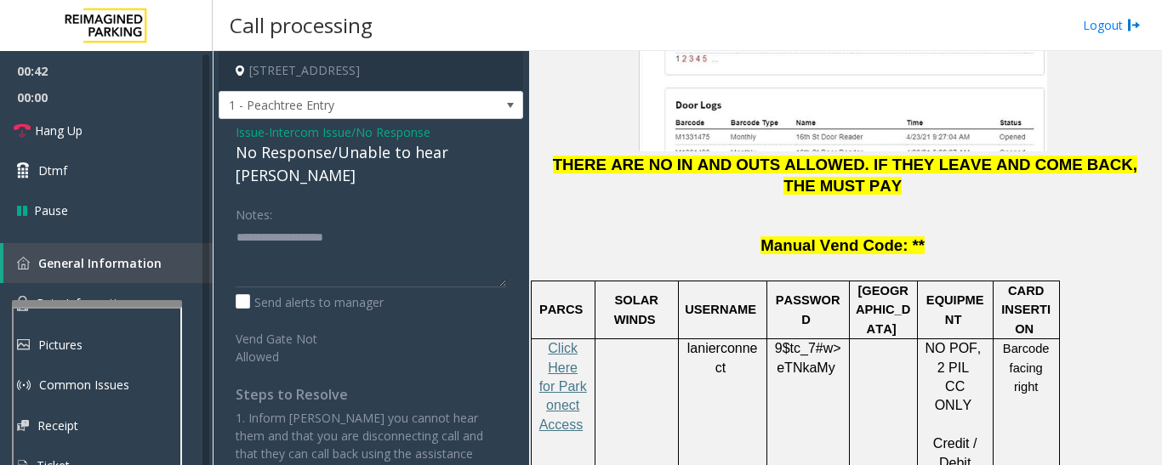
click at [338, 152] on div "No Response/Unable to hear [PERSON_NAME]" at bounding box center [371, 164] width 270 height 46
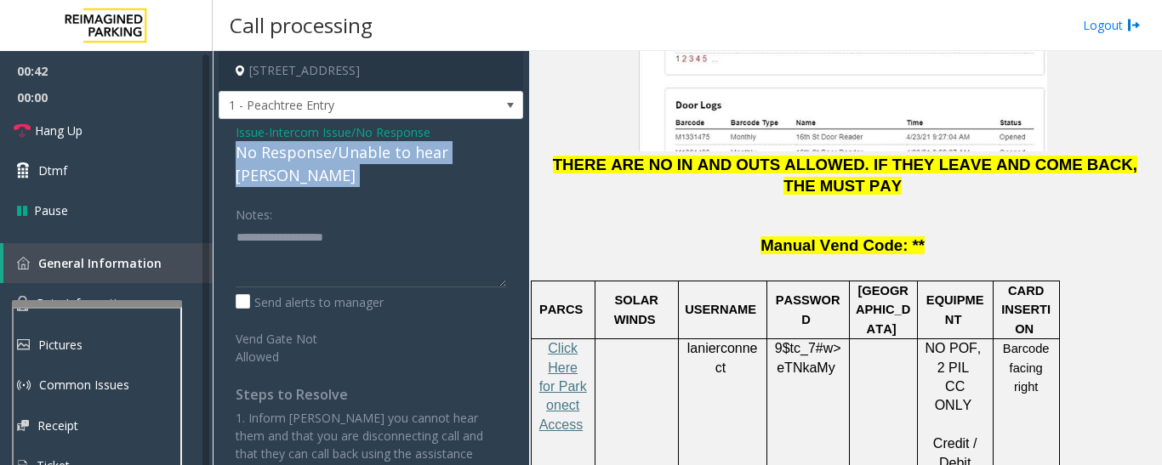
click at [338, 152] on div "No Response/Unable to hear [PERSON_NAME]" at bounding box center [371, 164] width 270 height 46
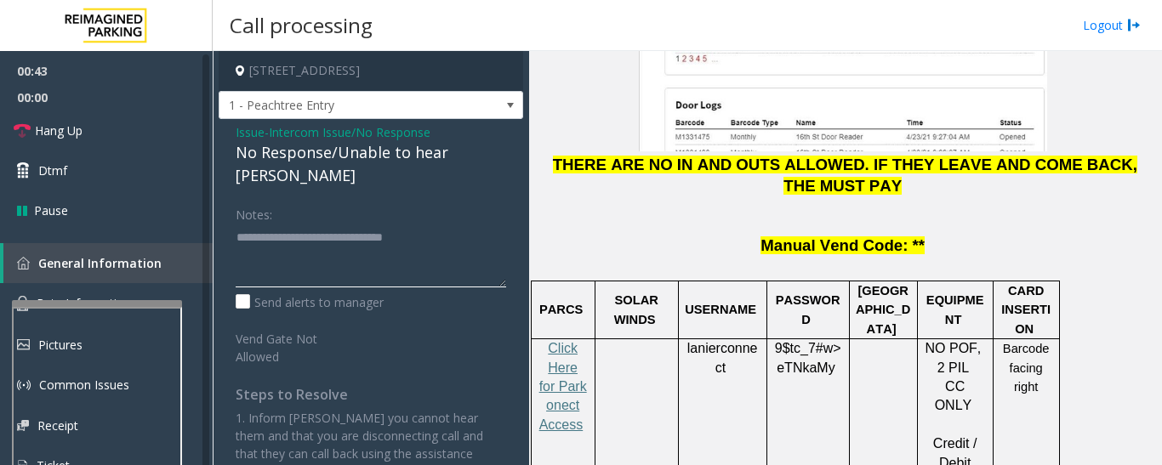
click at [469, 224] on textarea at bounding box center [371, 256] width 270 height 64
type textarea "**********"
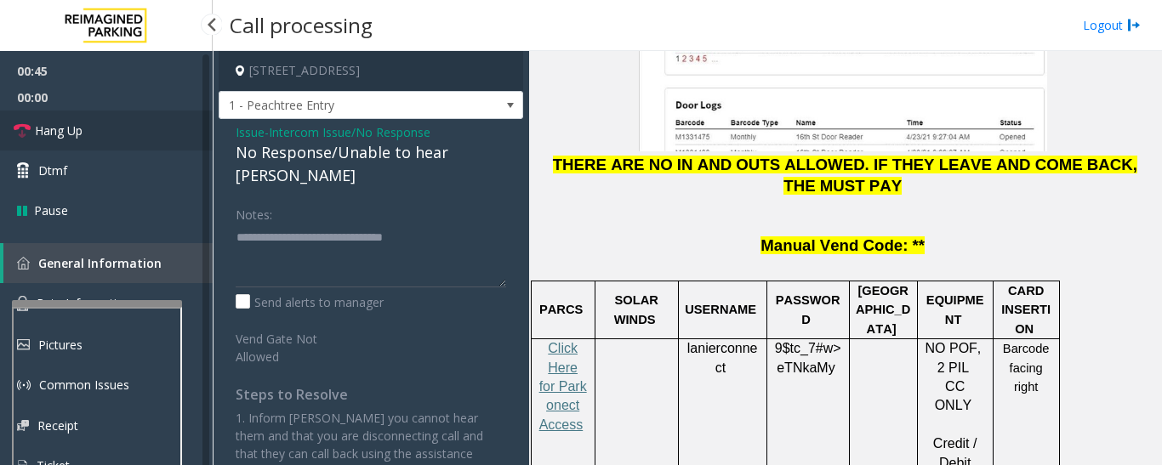
click at [41, 139] on link "Hang Up" at bounding box center [106, 131] width 213 height 40
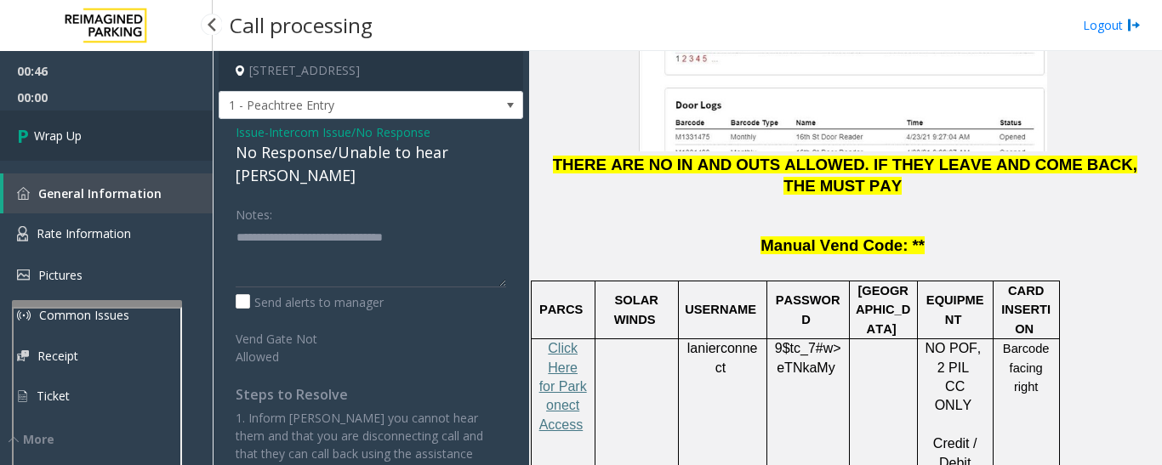
click at [41, 139] on span "Wrap Up" at bounding box center [58, 136] width 48 height 18
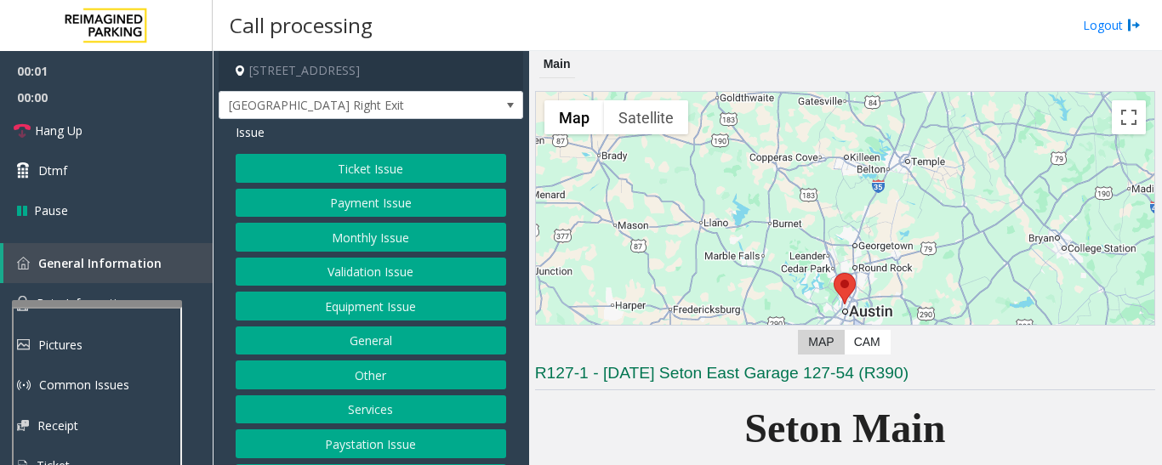
scroll to position [425, 0]
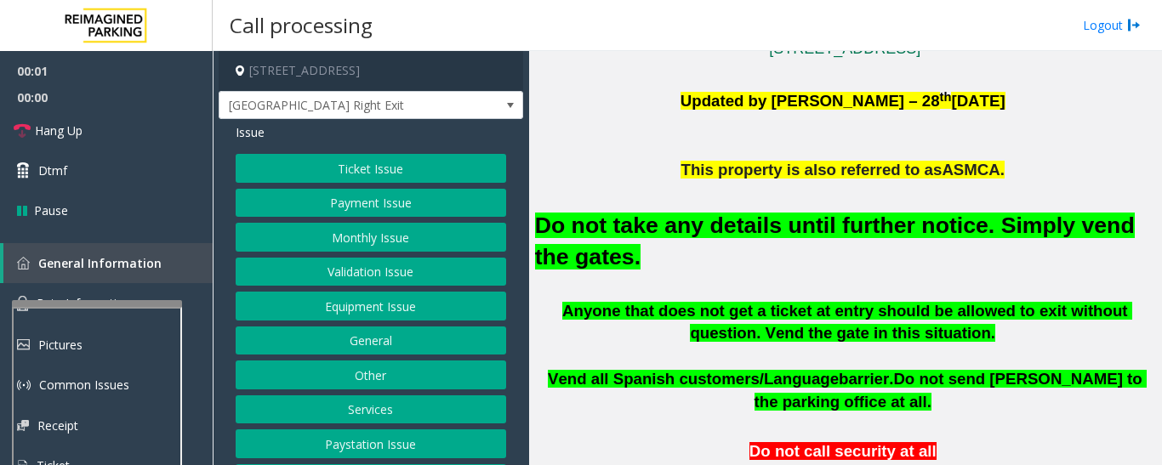
click at [394, 299] on button "Equipment Issue" at bounding box center [371, 306] width 270 height 29
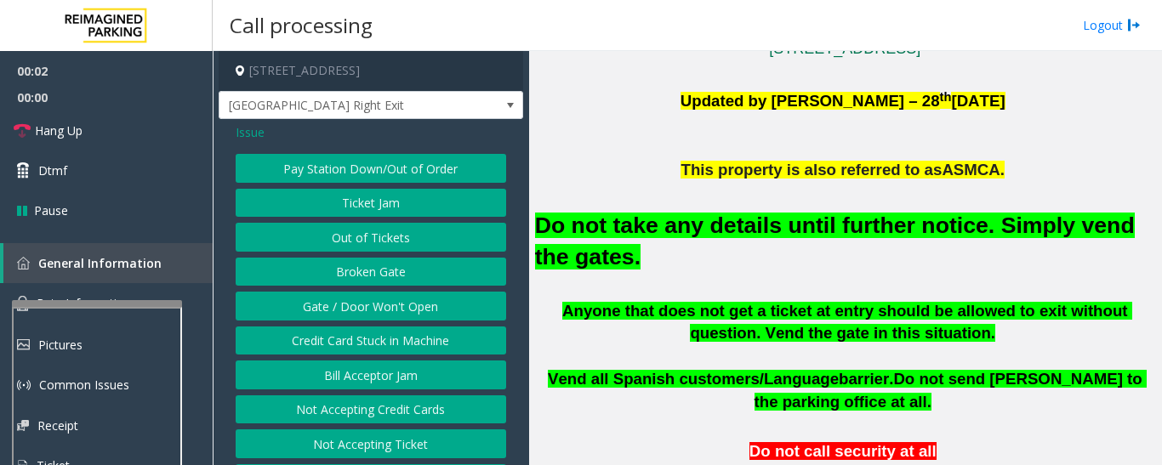
click at [403, 299] on button "Gate / Door Won't Open" at bounding box center [371, 306] width 270 height 29
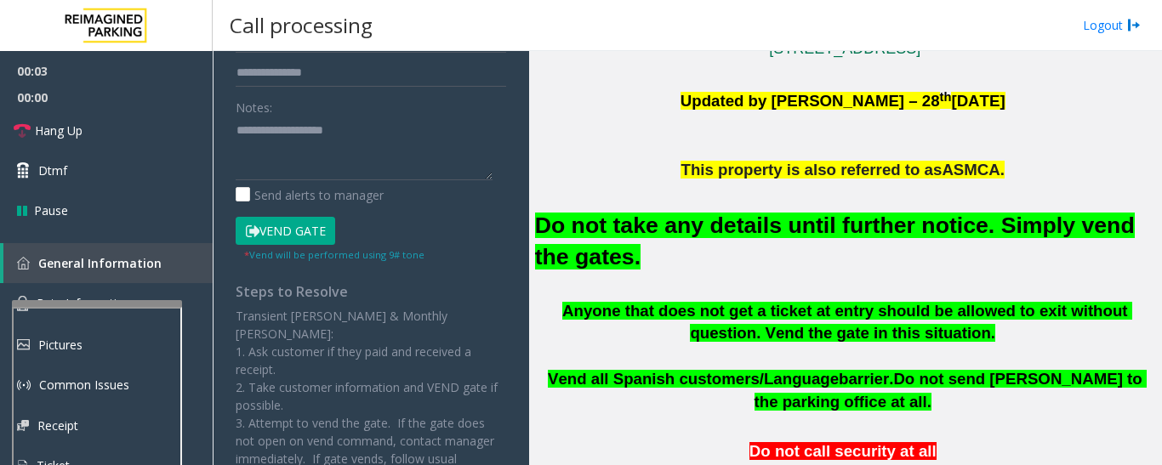
click at [303, 241] on button "Vend Gate" at bounding box center [285, 231] width 99 height 29
click at [645, 234] on font "Do not take any details until further notice. Simply vend the gates." at bounding box center [835, 241] width 600 height 57
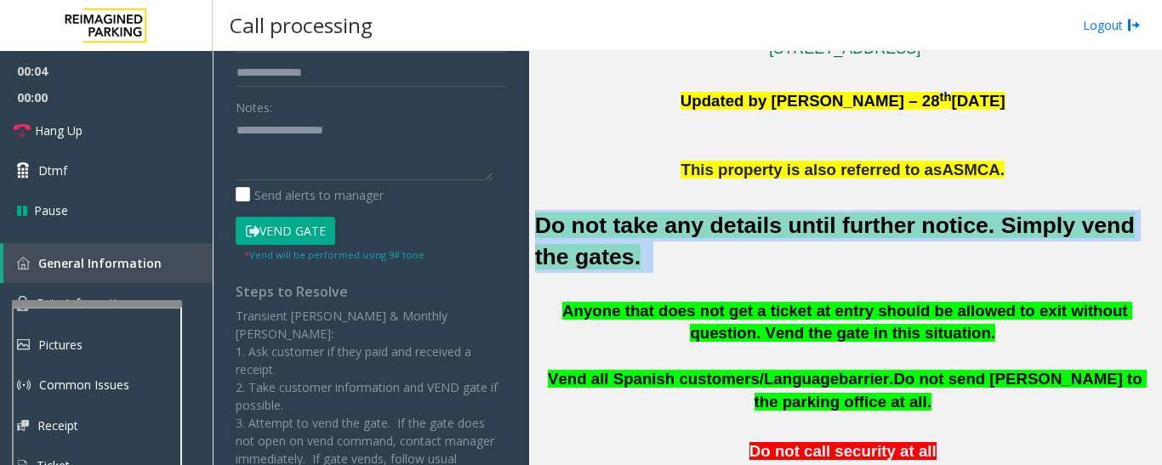
click at [645, 234] on font "Do not take any details until further notice. Simply vend the gates." at bounding box center [835, 241] width 600 height 57
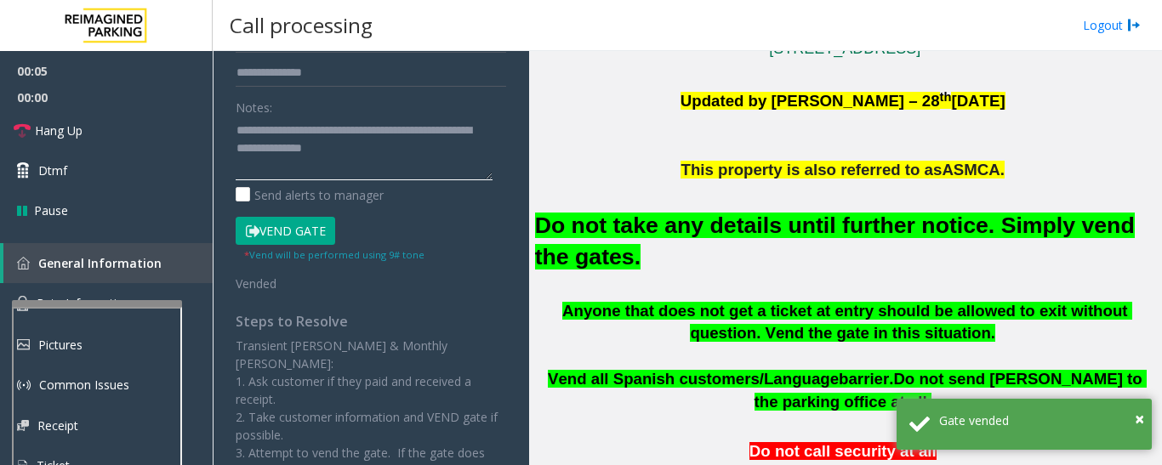
click at [365, 163] on textarea at bounding box center [364, 149] width 257 height 64
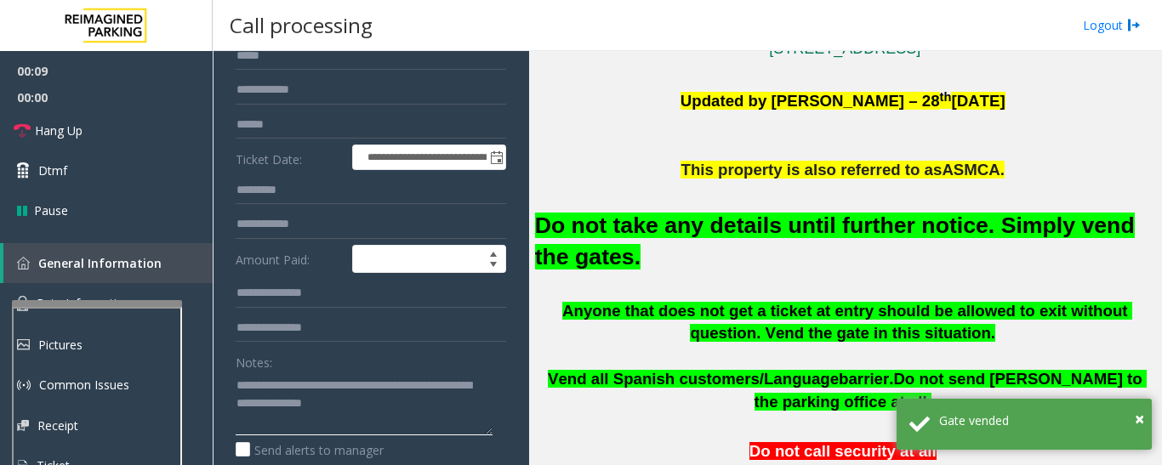
scroll to position [0, 0]
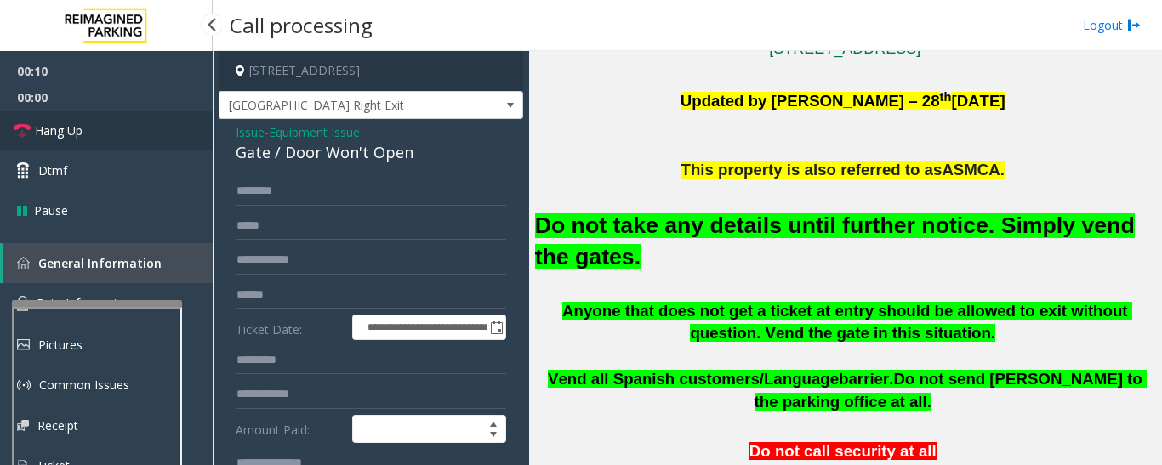
type textarea "**********"
click at [122, 128] on link "Hang Up" at bounding box center [106, 131] width 213 height 40
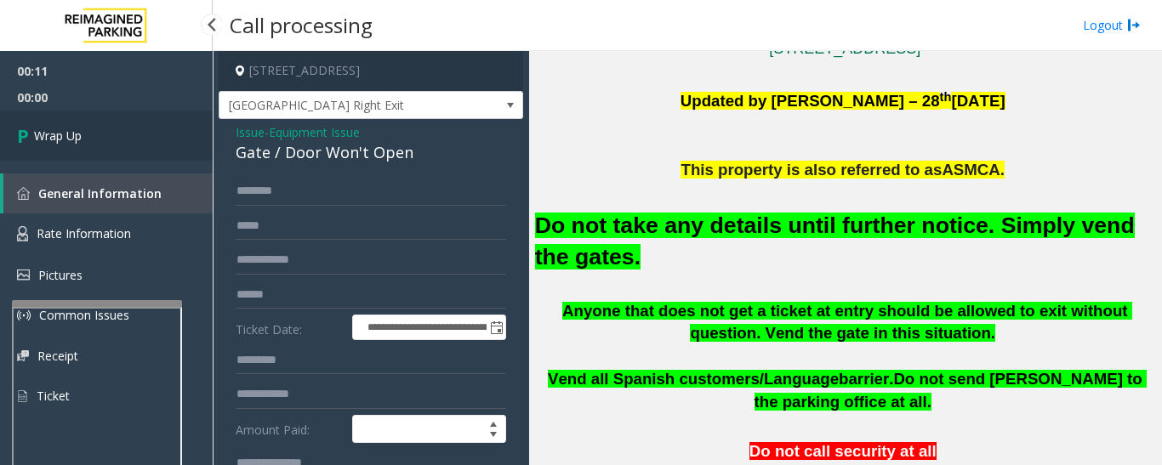
click at [158, 147] on link "Wrap Up" at bounding box center [106, 136] width 213 height 50
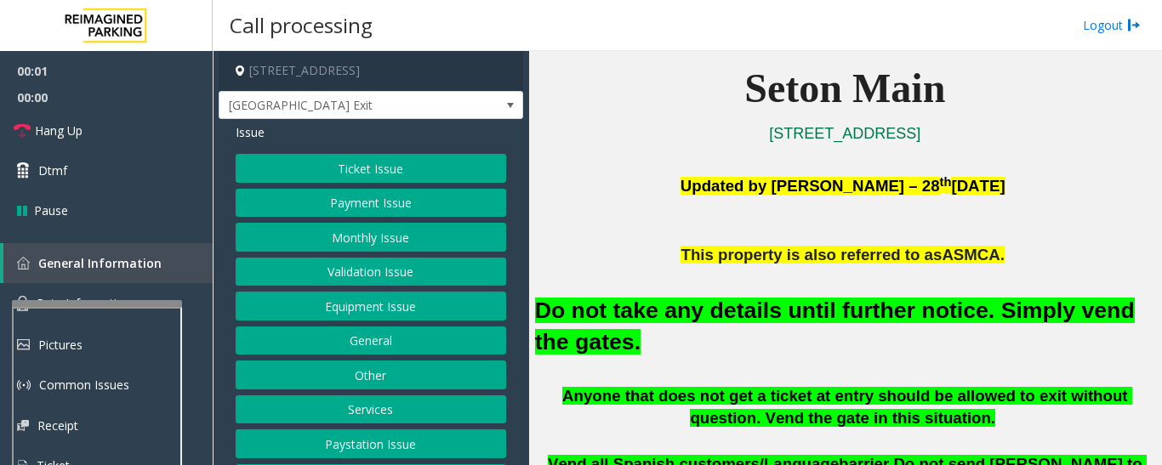
scroll to position [595, 0]
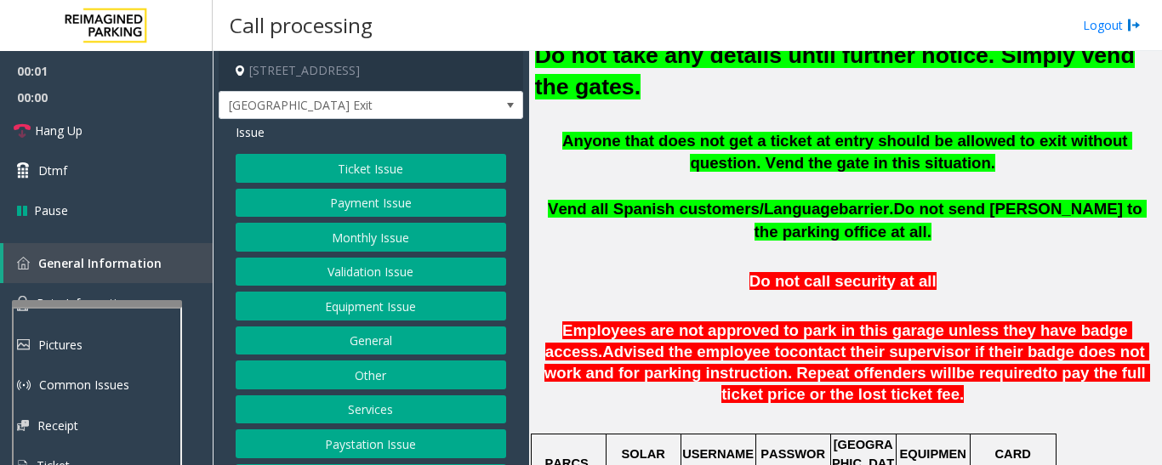
click at [376, 301] on button "Equipment Issue" at bounding box center [371, 306] width 270 height 29
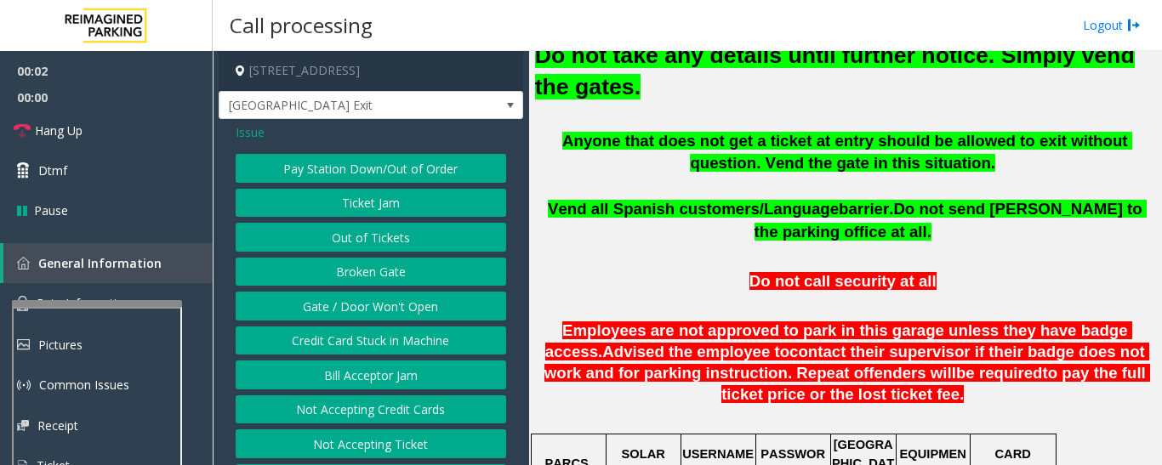
click at [373, 305] on button "Gate / Door Won't Open" at bounding box center [371, 306] width 270 height 29
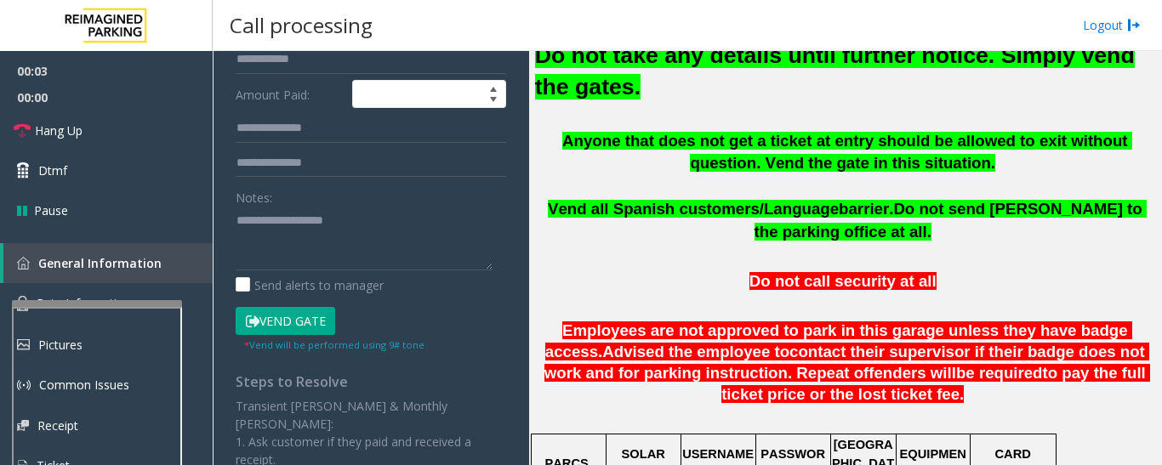
scroll to position [340, 0]
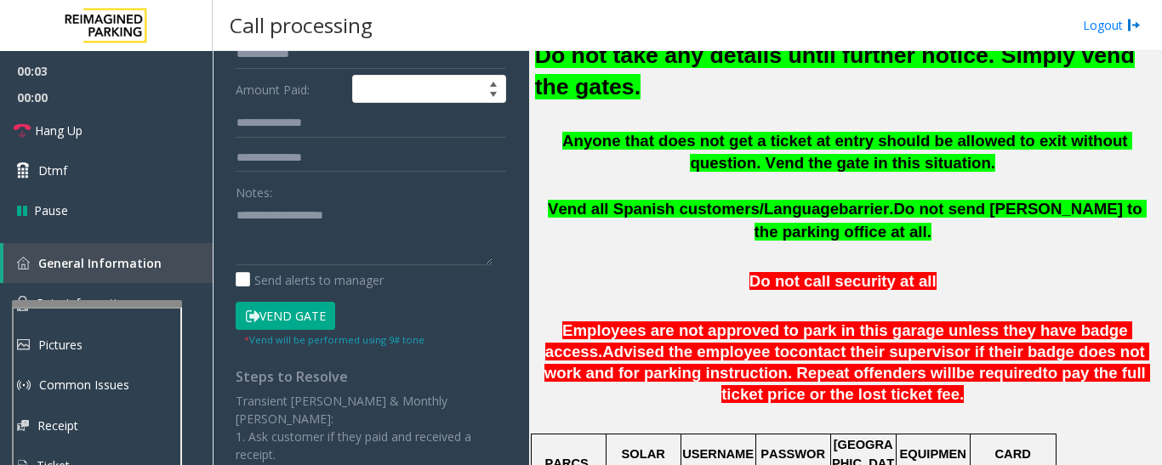
click at [673, 71] on h2 "Do not take any details until further notice. Simply vend the gates." at bounding box center [845, 71] width 620 height 63
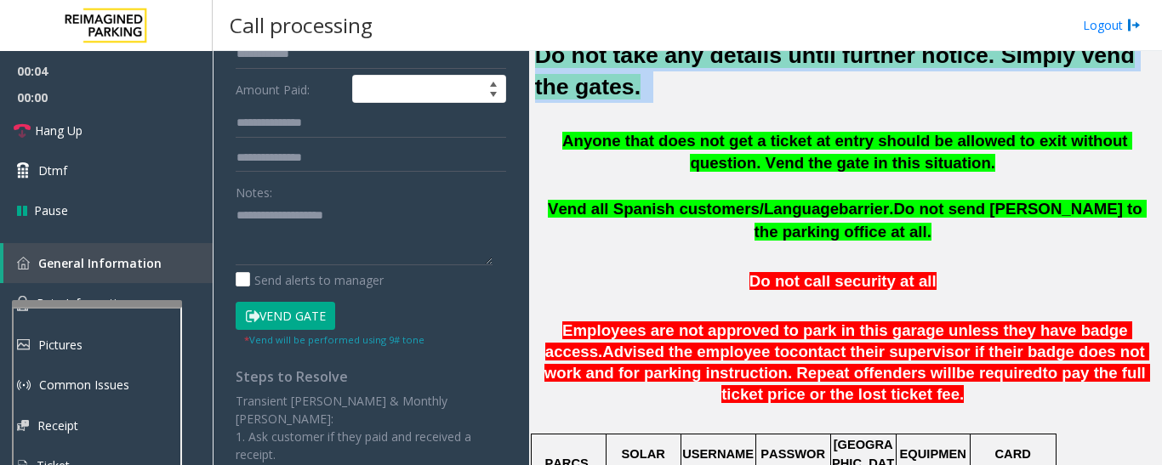
click at [673, 71] on h2 "Do not take any details until further notice. Simply vend the gates." at bounding box center [845, 71] width 620 height 63
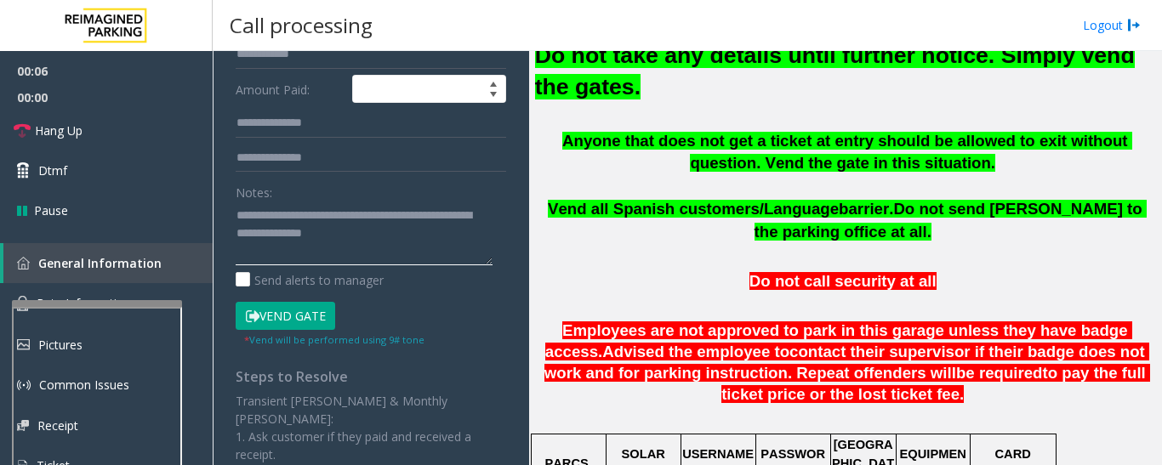
type textarea "**********"
click at [283, 320] on button "Vend Gate" at bounding box center [285, 316] width 99 height 29
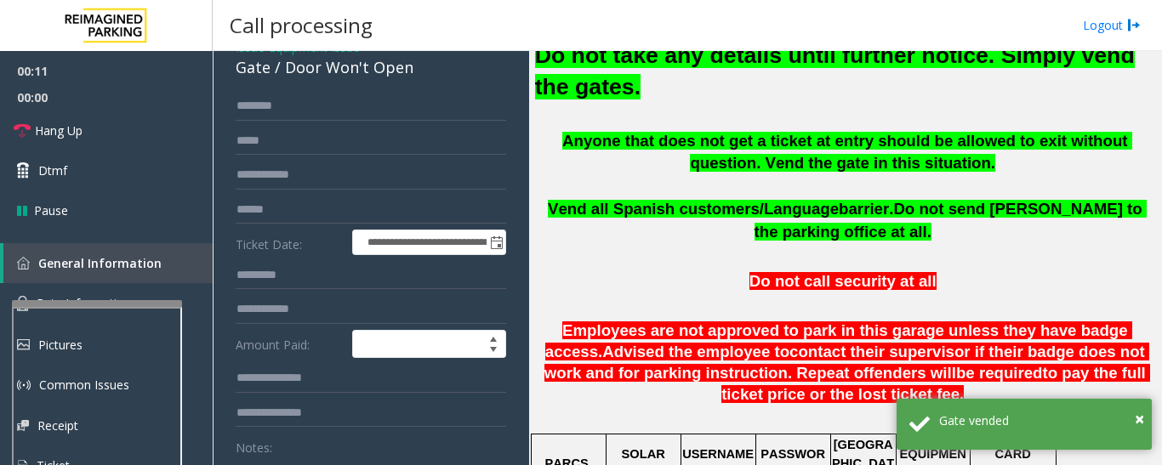
scroll to position [0, 0]
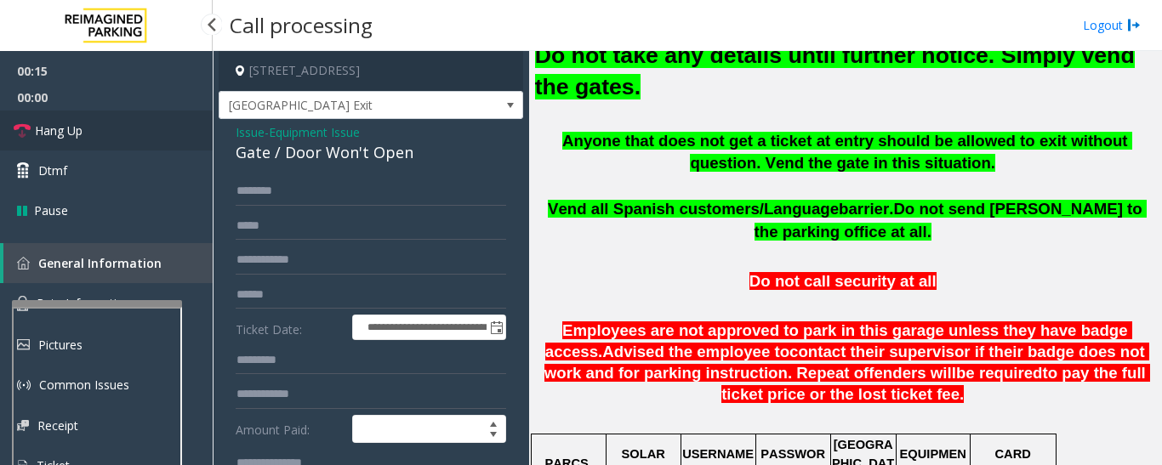
click at [47, 121] on link "Hang Up" at bounding box center [106, 131] width 213 height 40
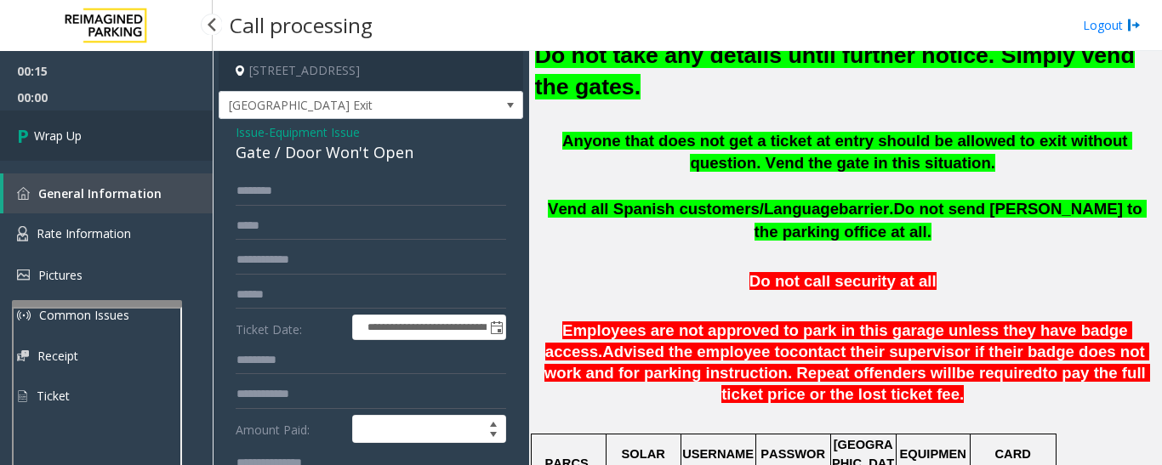
click at [0, 155] on link "Wrap Up" at bounding box center [106, 136] width 213 height 50
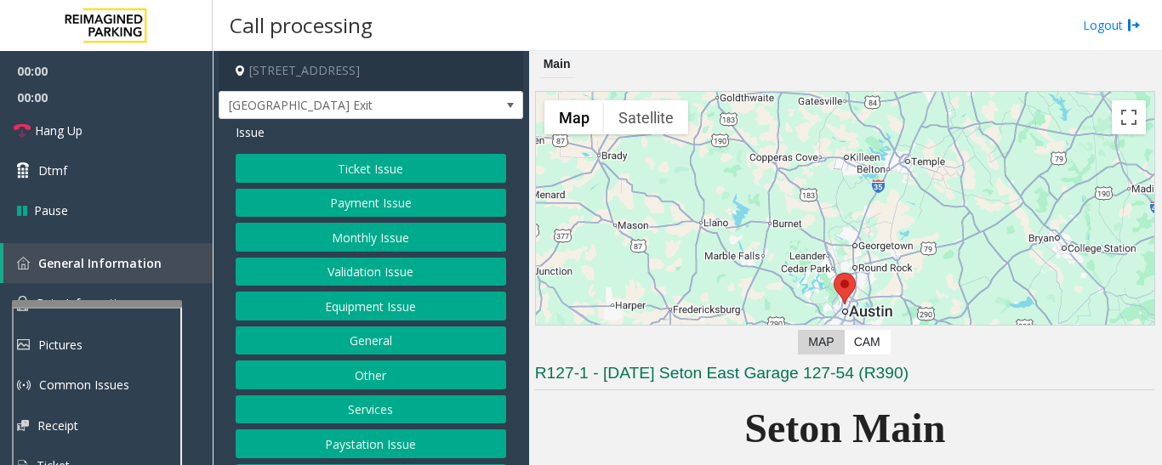
click at [331, 310] on button "Equipment Issue" at bounding box center [371, 306] width 270 height 29
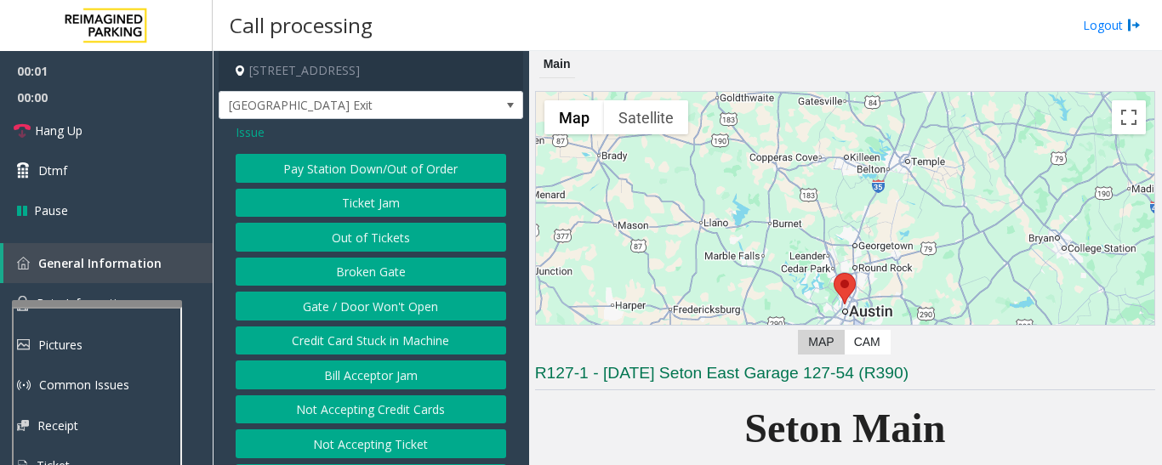
click at [338, 294] on button "Gate / Door Won't Open" at bounding box center [371, 306] width 270 height 29
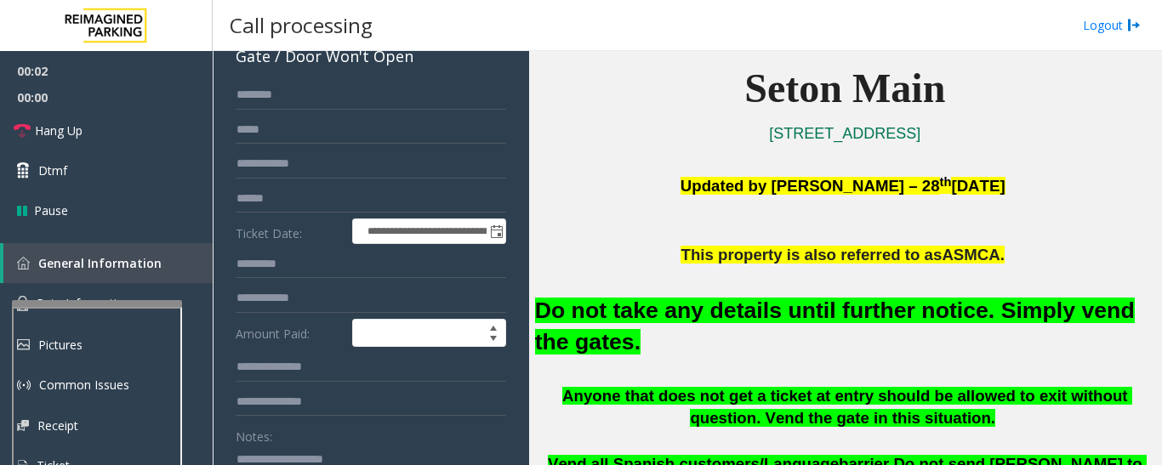
scroll to position [255, 0]
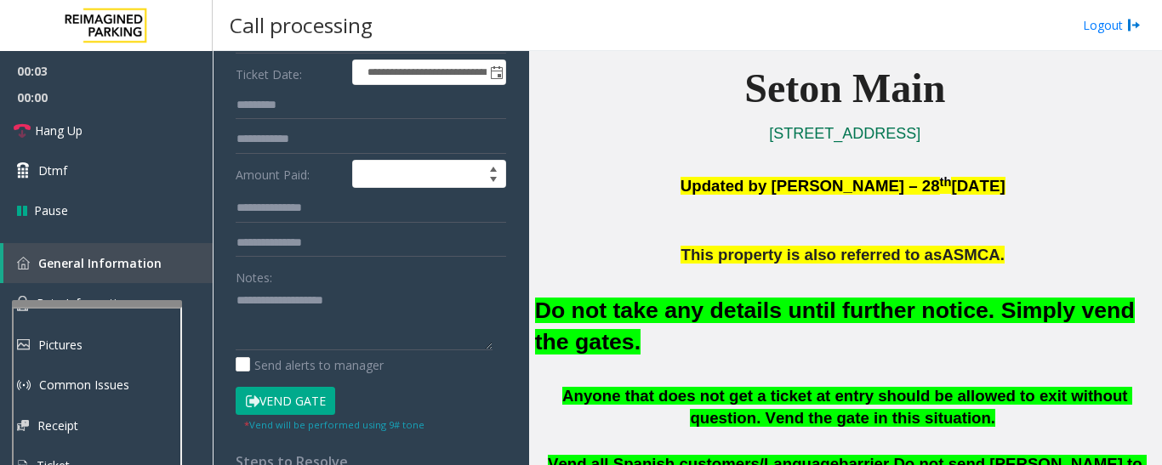
drag, startPoint x: 293, startPoint y: 401, endPoint x: 665, endPoint y: 338, distance: 377.8
click at [294, 401] on button "Vend Gate" at bounding box center [285, 401] width 99 height 29
click at [760, 312] on font "Do not take any details until further notice. Simply vend the gates." at bounding box center [835, 326] width 600 height 57
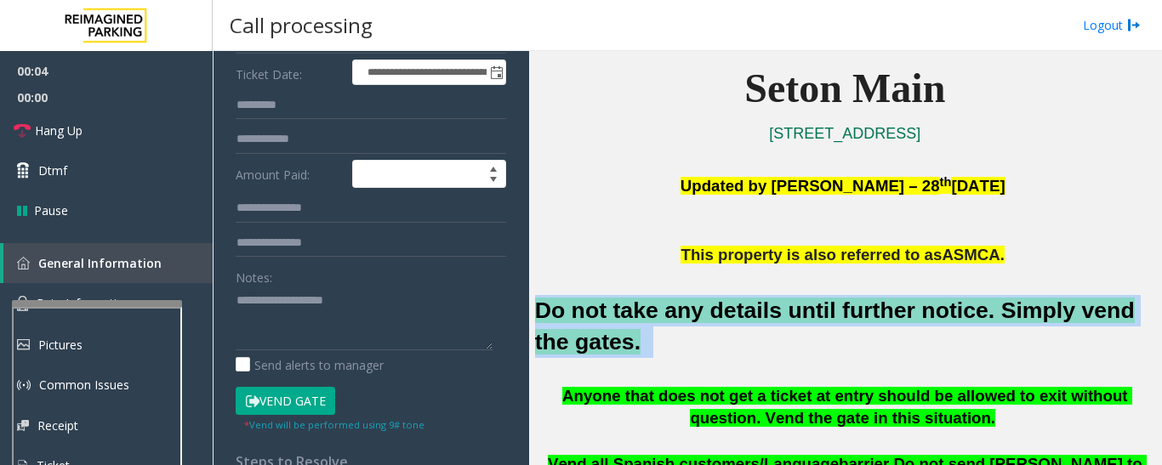
click at [760, 312] on font "Do not take any details until further notice. Simply vend the gates." at bounding box center [835, 326] width 600 height 57
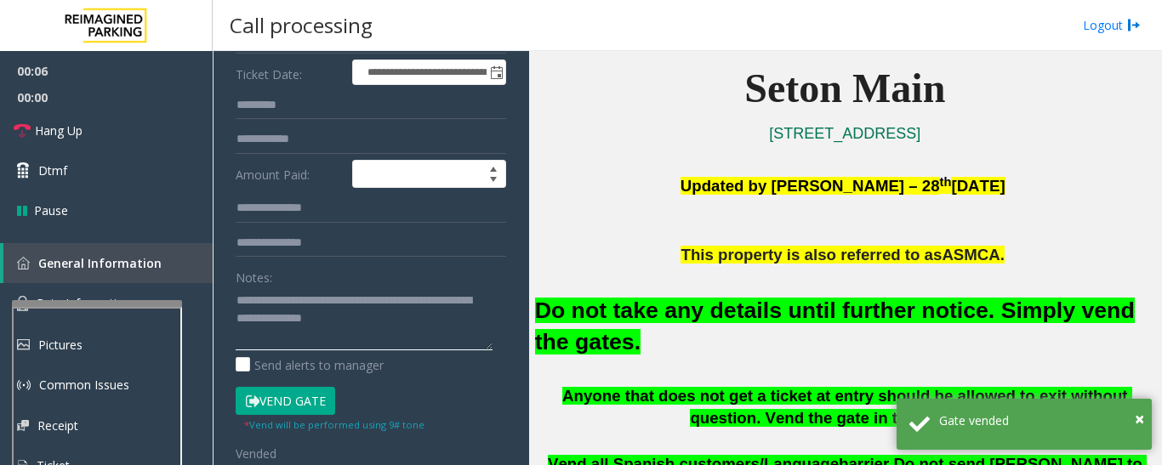
click at [418, 336] on textarea at bounding box center [364, 319] width 257 height 64
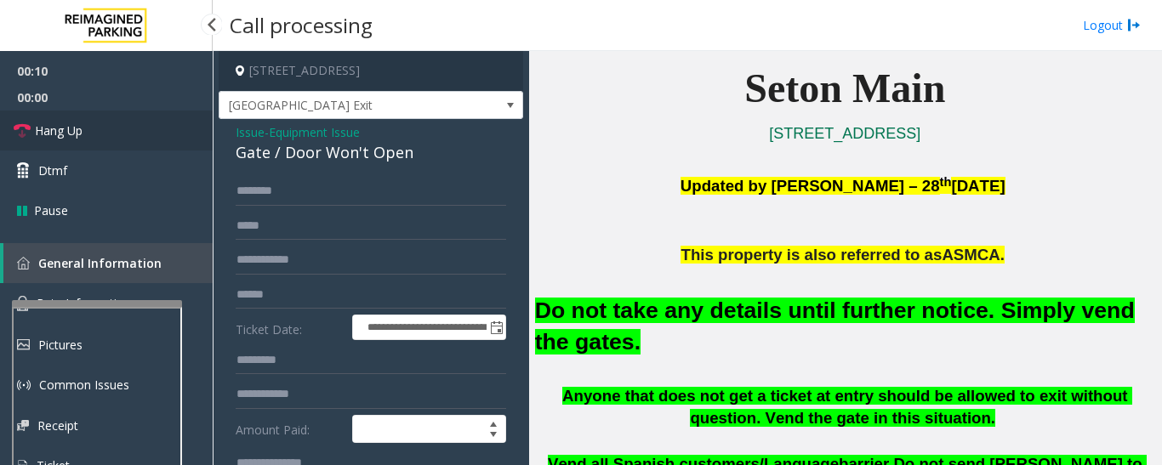
type textarea "**********"
click at [64, 130] on span "Hang Up" at bounding box center [59, 131] width 48 height 18
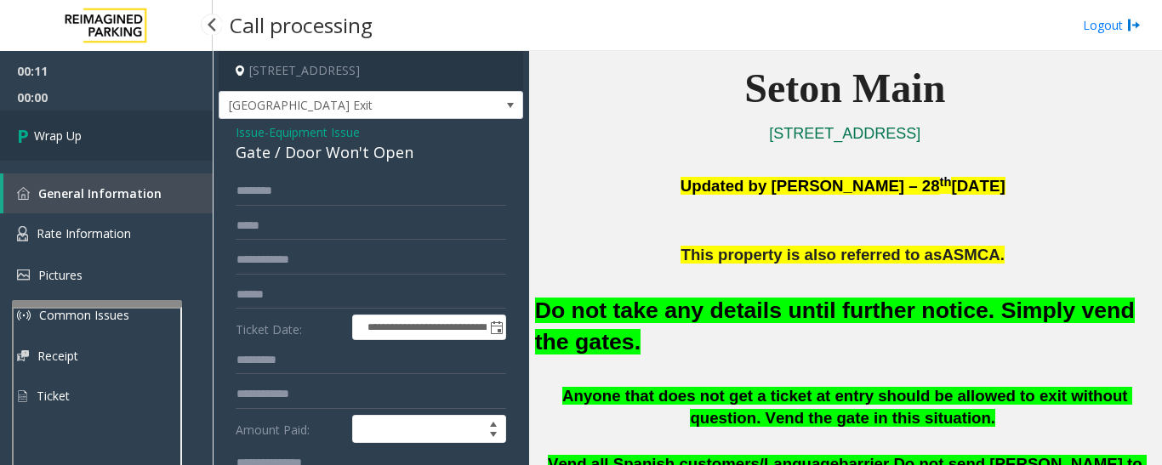
click at [102, 128] on link "Wrap Up" at bounding box center [106, 136] width 213 height 50
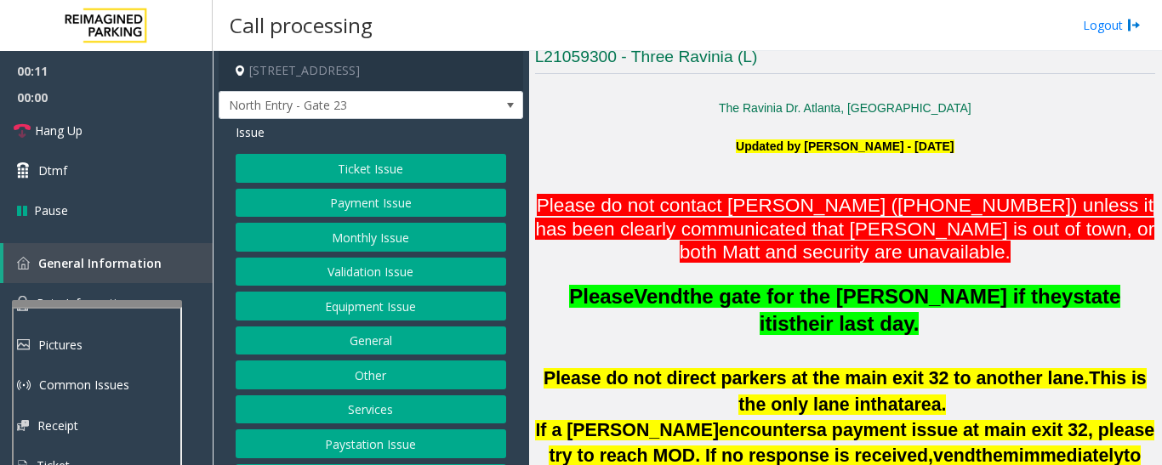
scroll to position [425, 0]
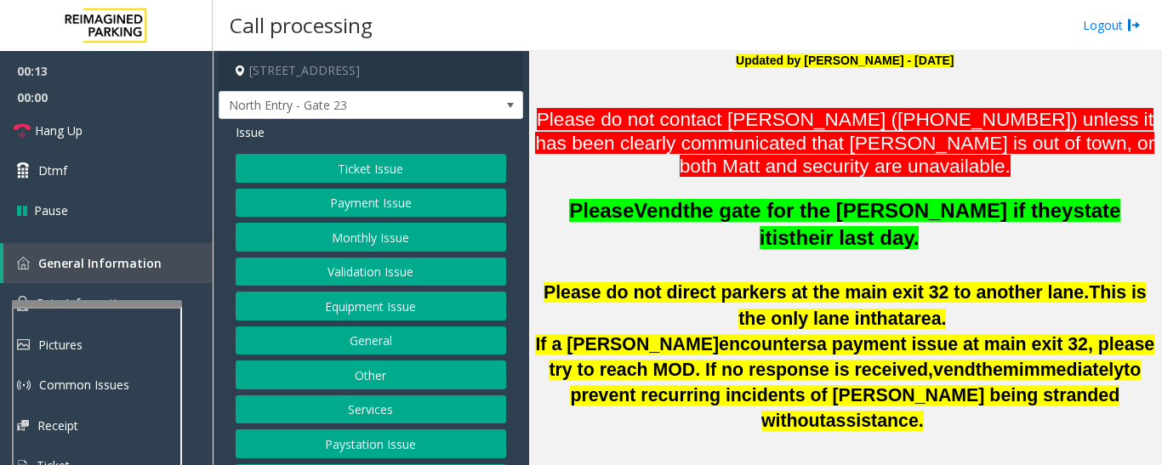
click at [349, 228] on button "Monthly Issue" at bounding box center [371, 237] width 270 height 29
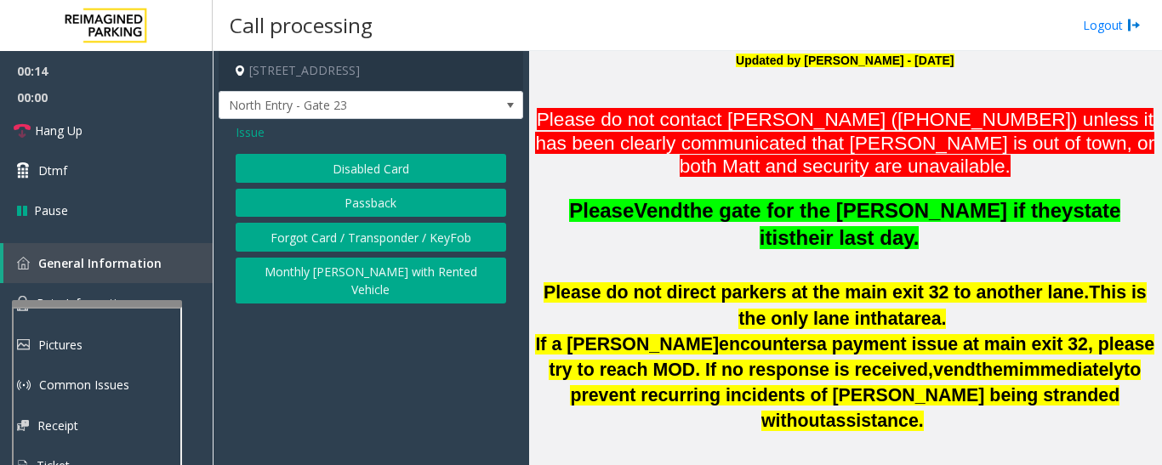
click at [359, 242] on button "Forgot Card / Transponder / KeyFob" at bounding box center [371, 237] width 270 height 29
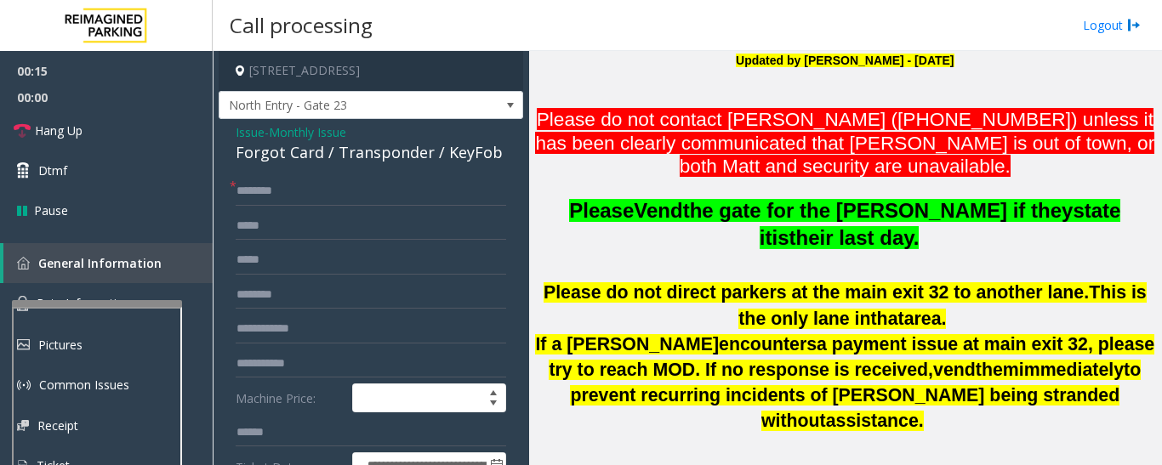
click at [338, 158] on div "Forgot Card / Transponder / KeyFob" at bounding box center [371, 152] width 270 height 23
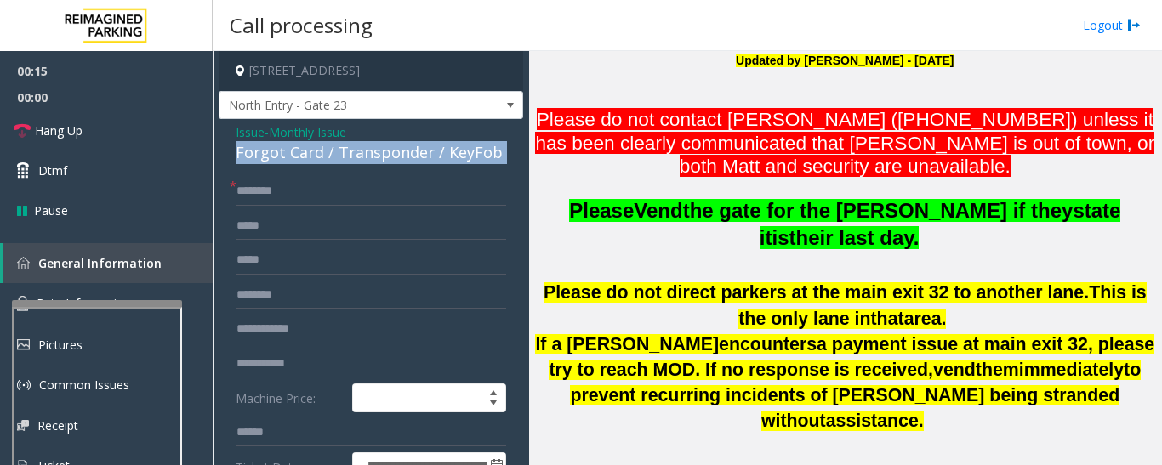
click at [338, 158] on div "Forgot Card / Transponder / KeyFob" at bounding box center [371, 152] width 270 height 23
copy div "Forgot Card / Transponder / KeyFob"
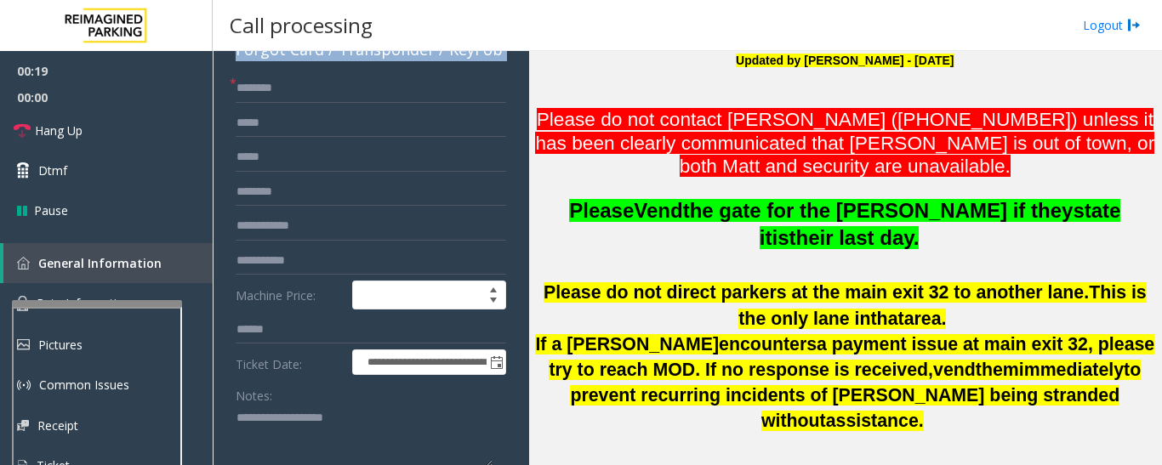
scroll to position [255, 0]
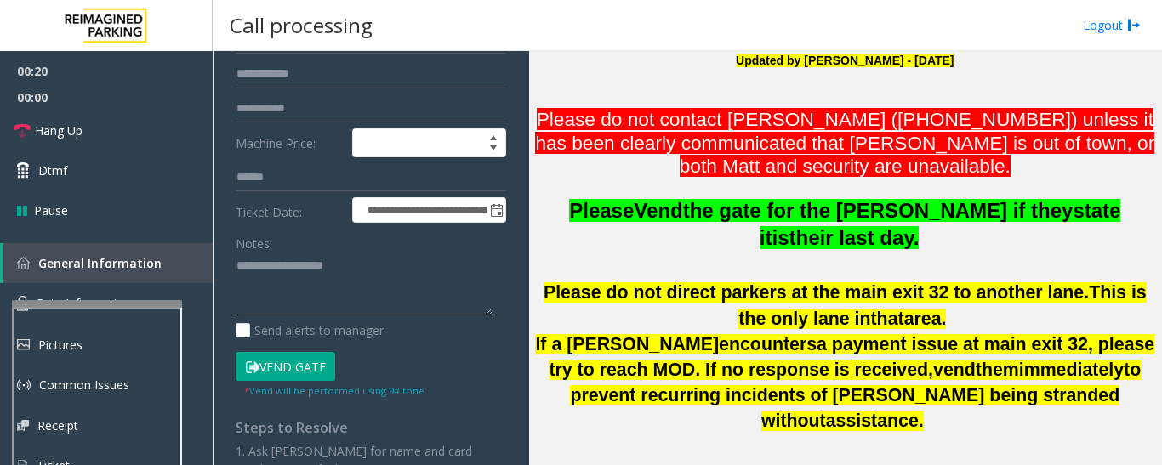
click at [327, 270] on textarea at bounding box center [364, 285] width 257 height 64
paste textarea "**********"
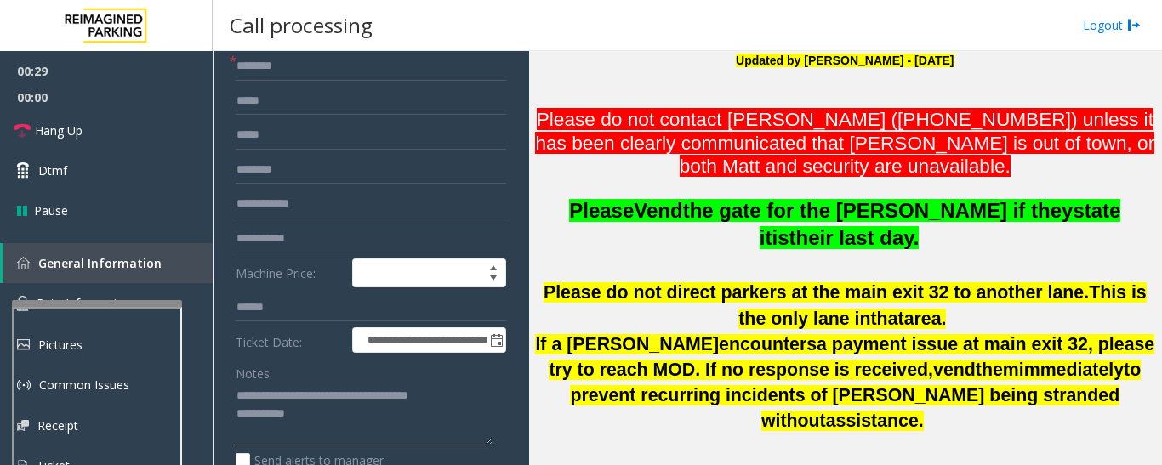
scroll to position [0, 0]
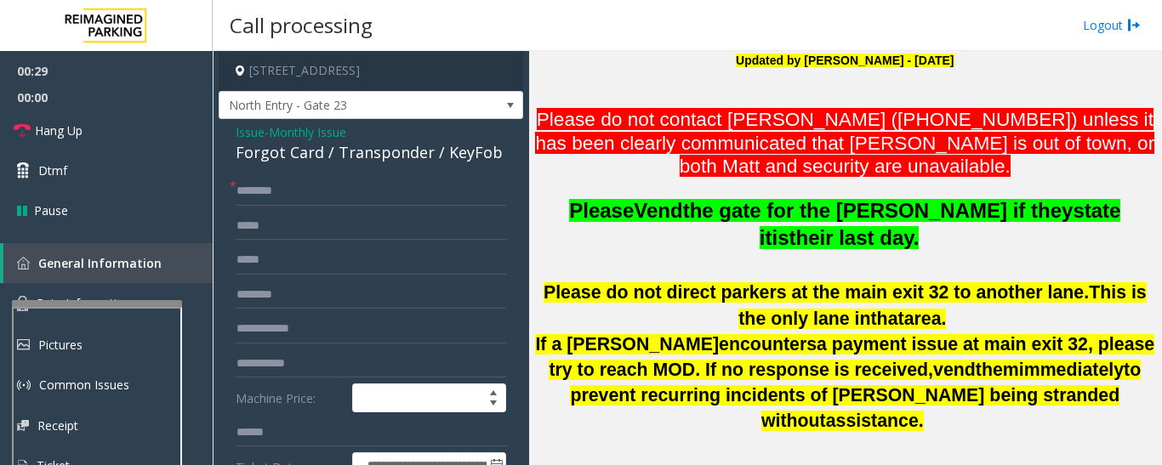
type textarea "**********"
click at [353, 193] on input "text" at bounding box center [371, 191] width 270 height 29
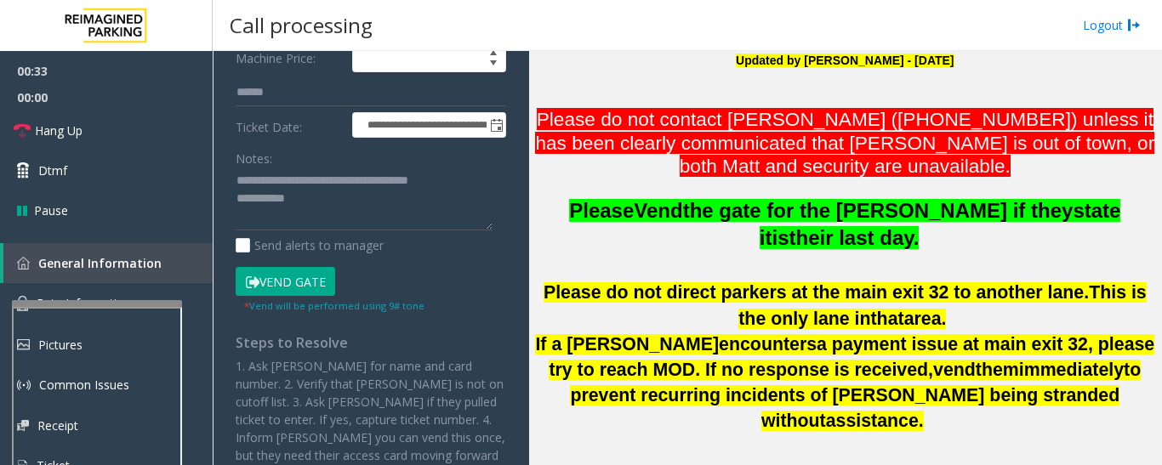
type input "**"
click at [344, 205] on textarea at bounding box center [364, 200] width 257 height 64
click at [44, 122] on span "Hang Up" at bounding box center [59, 131] width 48 height 18
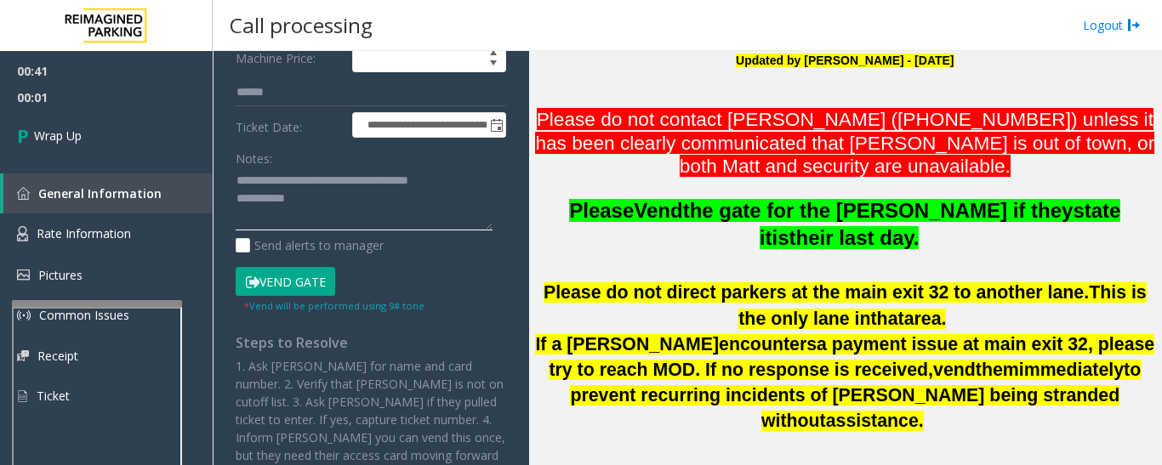
click at [338, 199] on textarea at bounding box center [364, 200] width 257 height 64
type textarea "**********"
click at [117, 106] on span "00:21" at bounding box center [106, 97] width 213 height 26
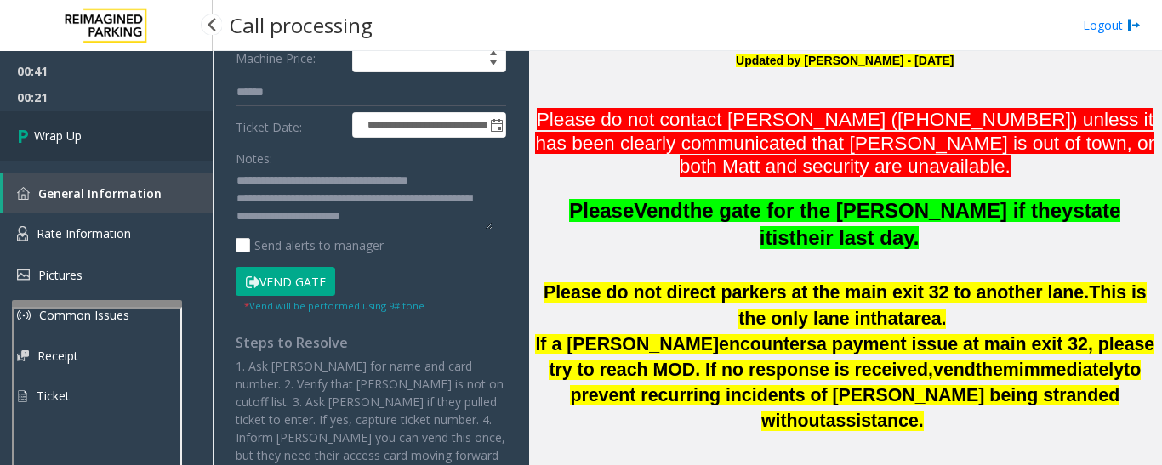
click at [116, 117] on link "Wrap Up" at bounding box center [106, 136] width 213 height 50
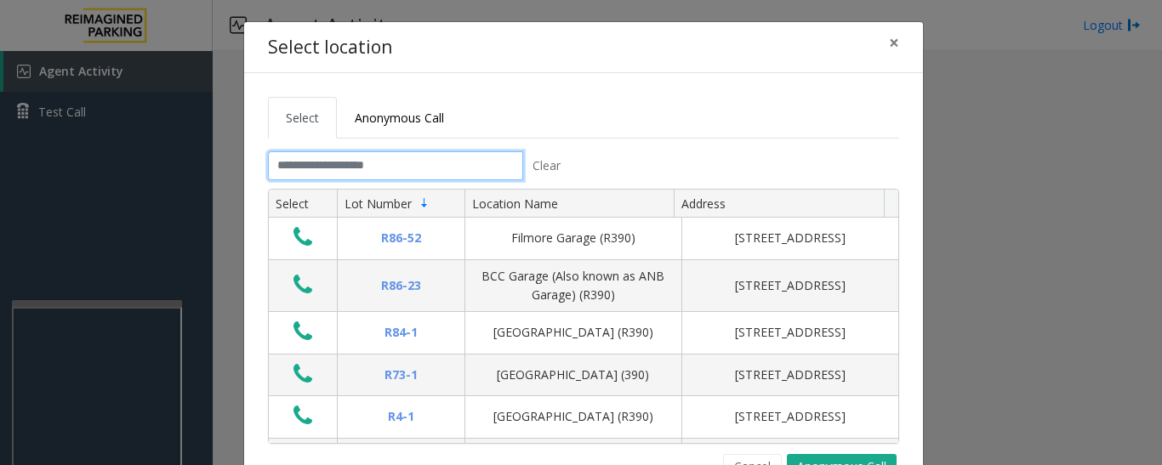
click at [435, 162] on input "text" at bounding box center [395, 165] width 255 height 29
click at [416, 157] on input "text" at bounding box center [395, 165] width 255 height 29
click at [750, 461] on button "Cancel" at bounding box center [752, 467] width 59 height 26
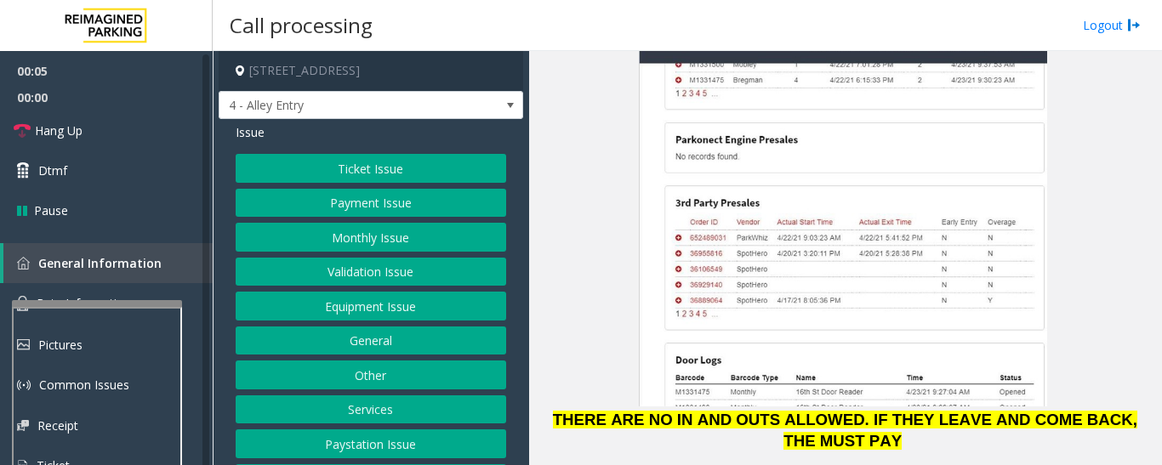
scroll to position [2806, 0]
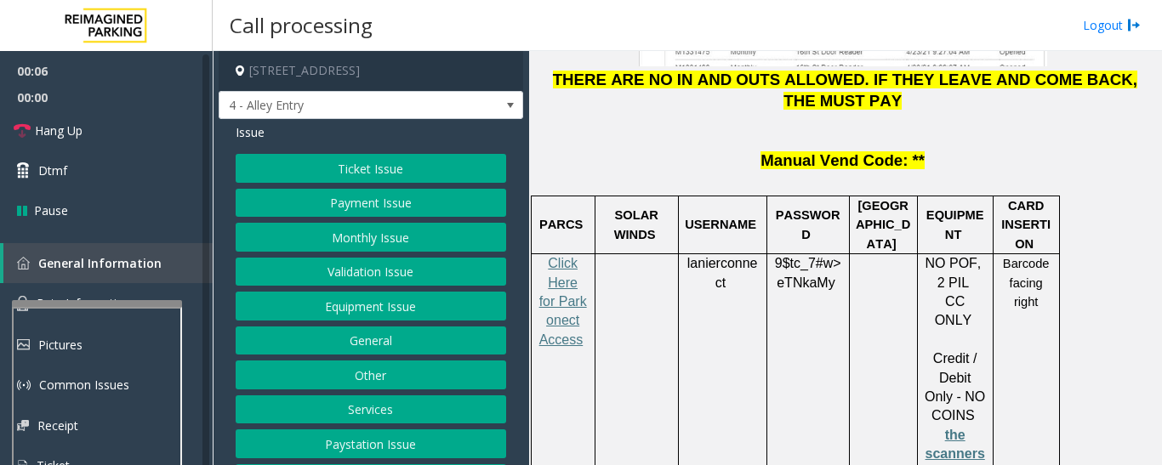
click at [803, 276] on span "eTNkaMy" at bounding box center [805, 283] width 58 height 15
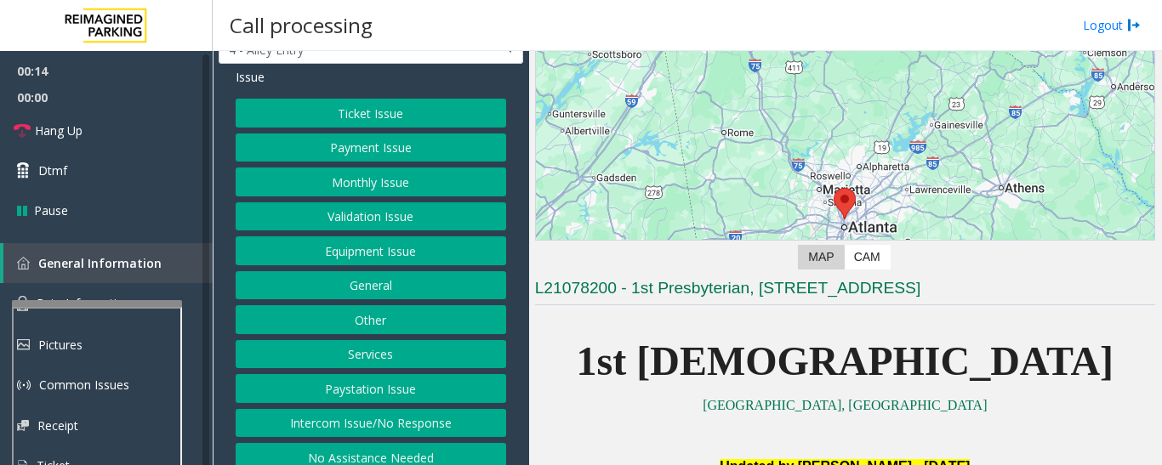
scroll to position [85, 0]
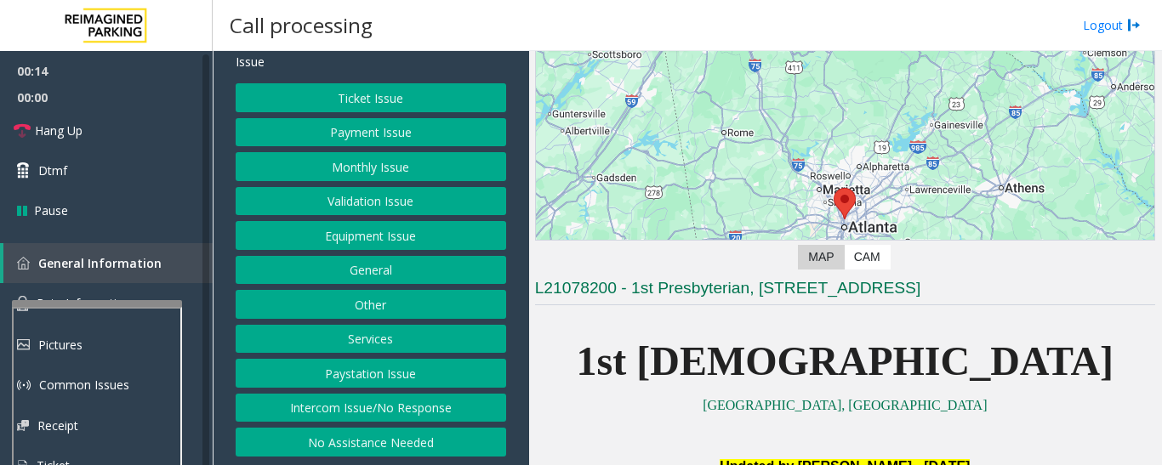
click at [317, 411] on button "Intercom Issue/No Response" at bounding box center [371, 408] width 270 height 29
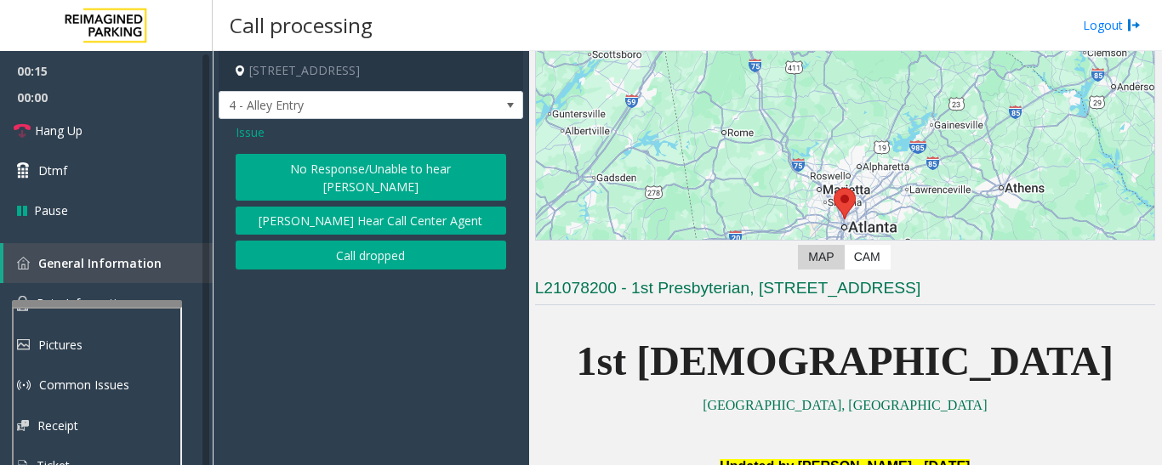
scroll to position [0, 0]
click at [347, 158] on button "No Response/Unable to hear [PERSON_NAME]" at bounding box center [371, 177] width 270 height 47
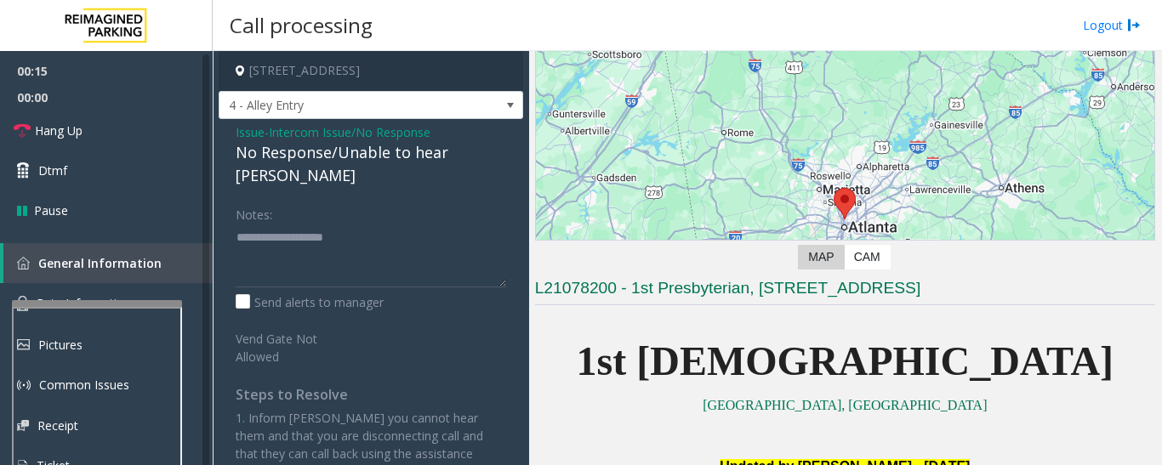
drag, startPoint x: 347, startPoint y: 158, endPoint x: 352, endPoint y: 150, distance: 9.9
click at [352, 150] on div "No Response/Unable to hear [PERSON_NAME]" at bounding box center [371, 164] width 270 height 46
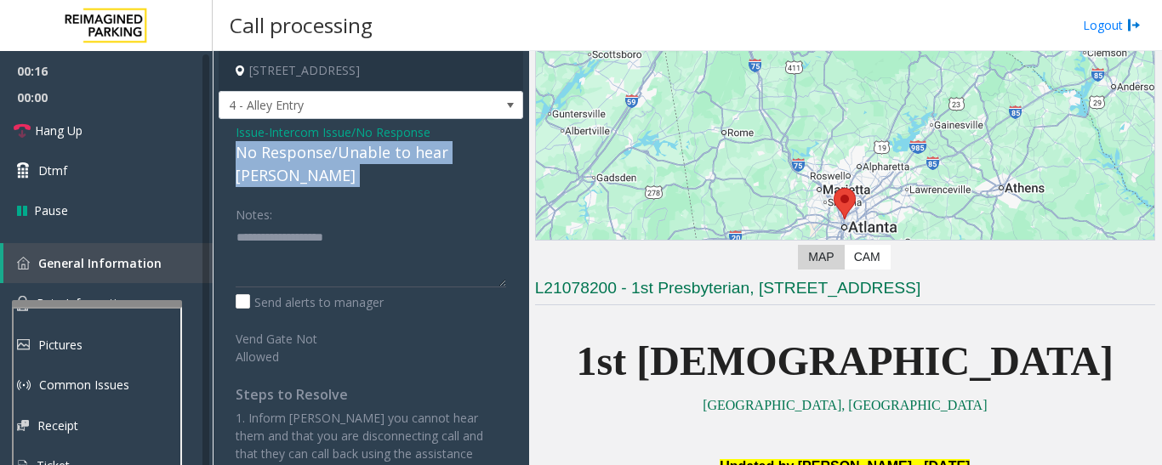
click at [352, 150] on div "No Response/Unable to hear [PERSON_NAME]" at bounding box center [371, 164] width 270 height 46
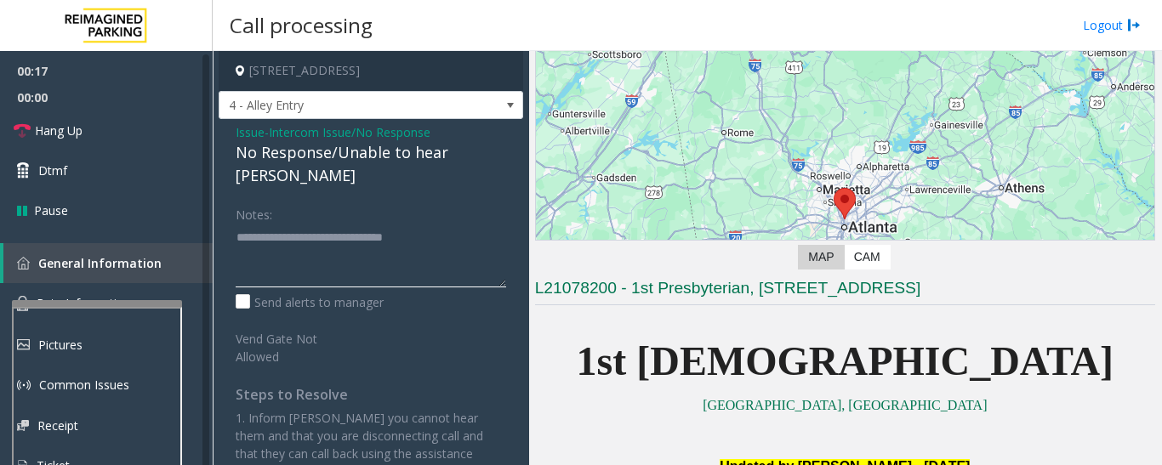
click at [482, 224] on textarea at bounding box center [371, 256] width 270 height 64
type textarea "**********"
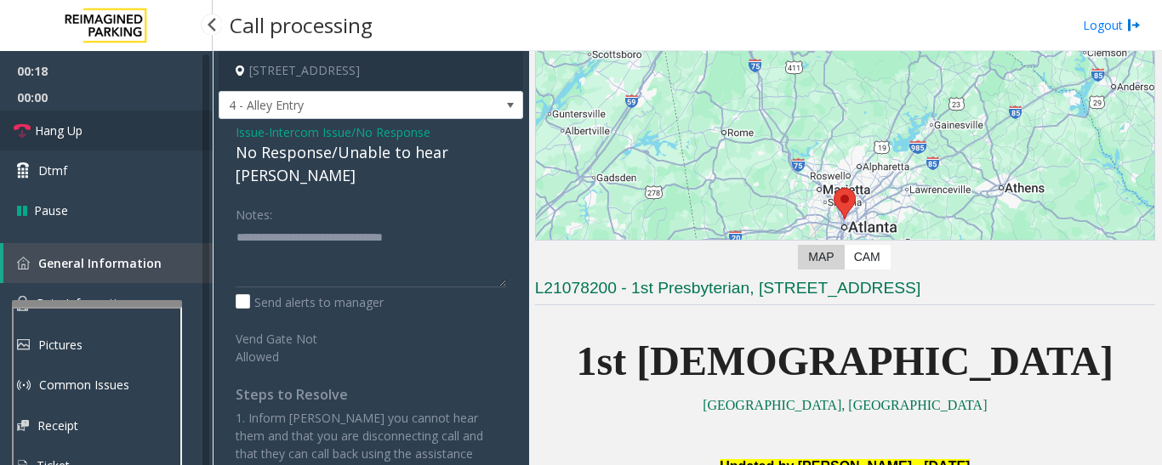
click at [57, 127] on span "Hang Up" at bounding box center [59, 131] width 48 height 18
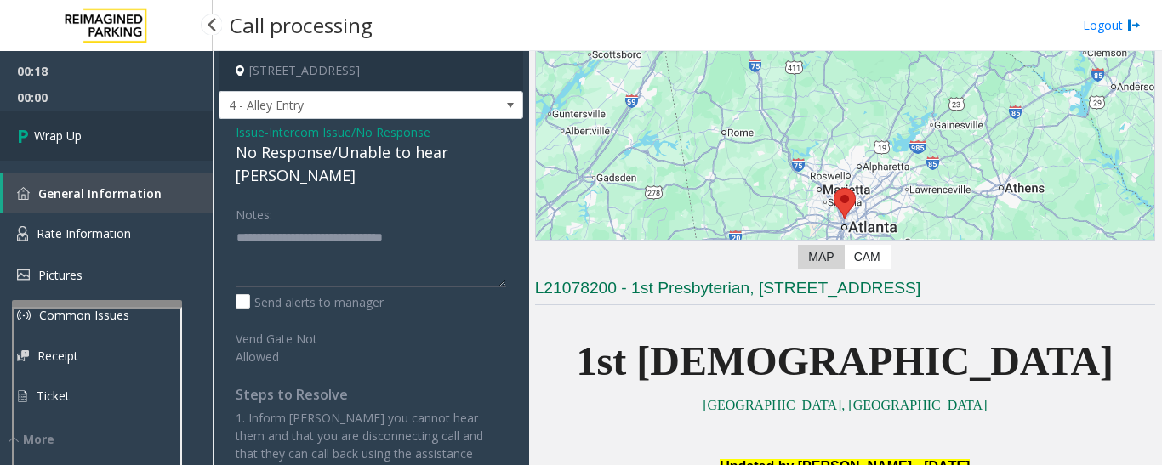
click at [42, 139] on span "Wrap Up" at bounding box center [58, 136] width 48 height 18
